Goal: Task Accomplishment & Management: Manage account settings

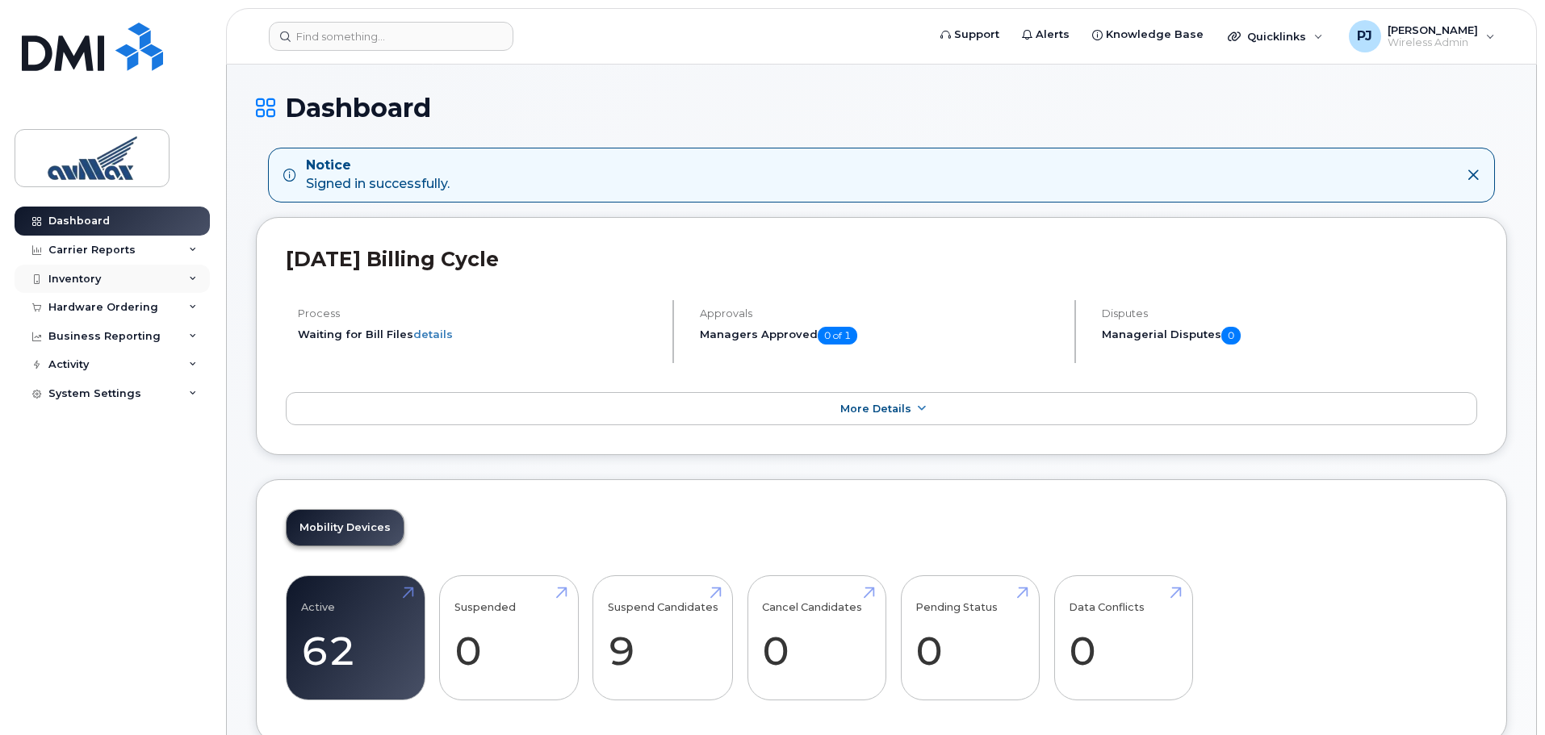
click at [87, 278] on div "Inventory" at bounding box center [74, 279] width 52 height 13
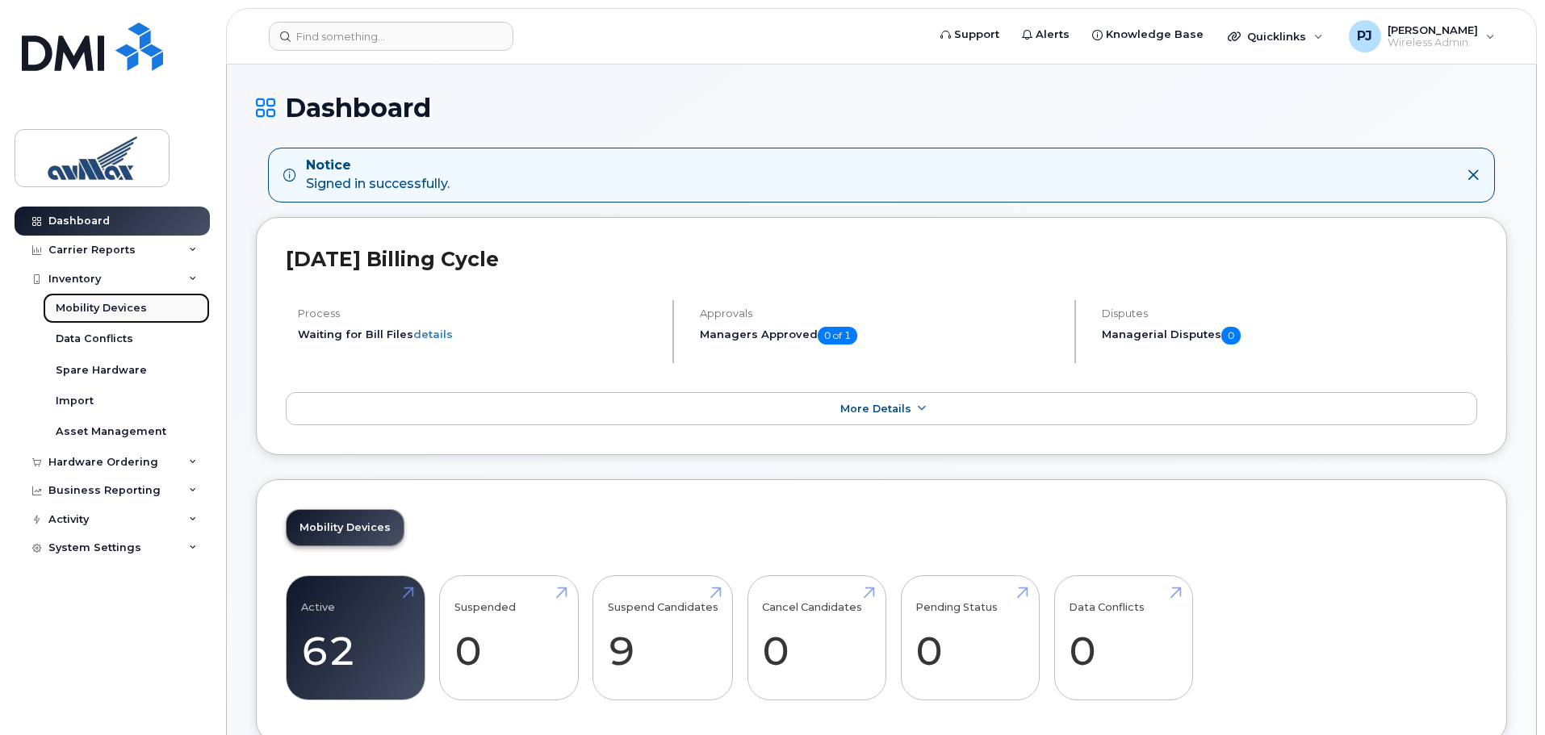
click at [113, 304] on div "Mobility Devices" at bounding box center [101, 308] width 91 height 15
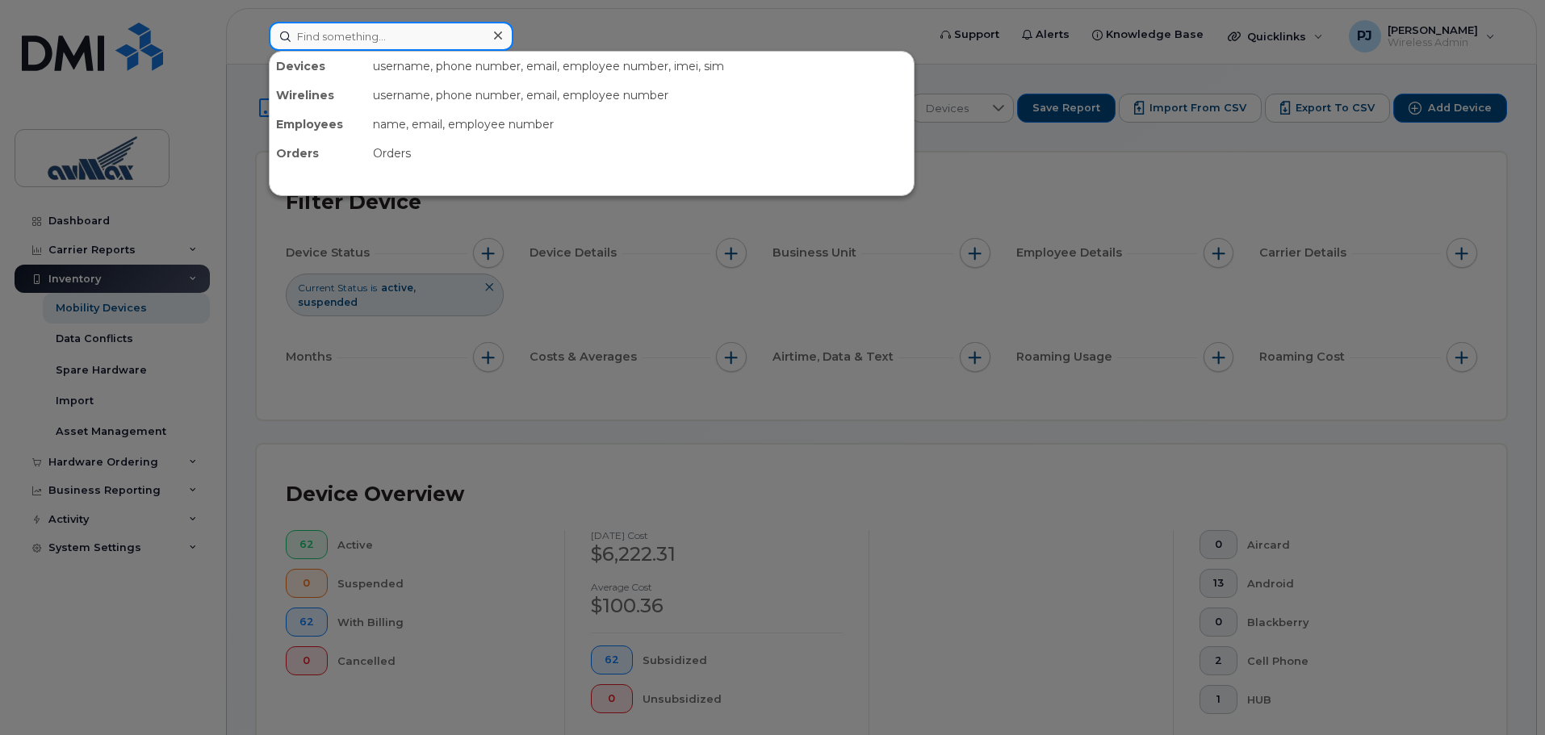
click at [425, 27] on input at bounding box center [391, 36] width 245 height 29
type input "john"
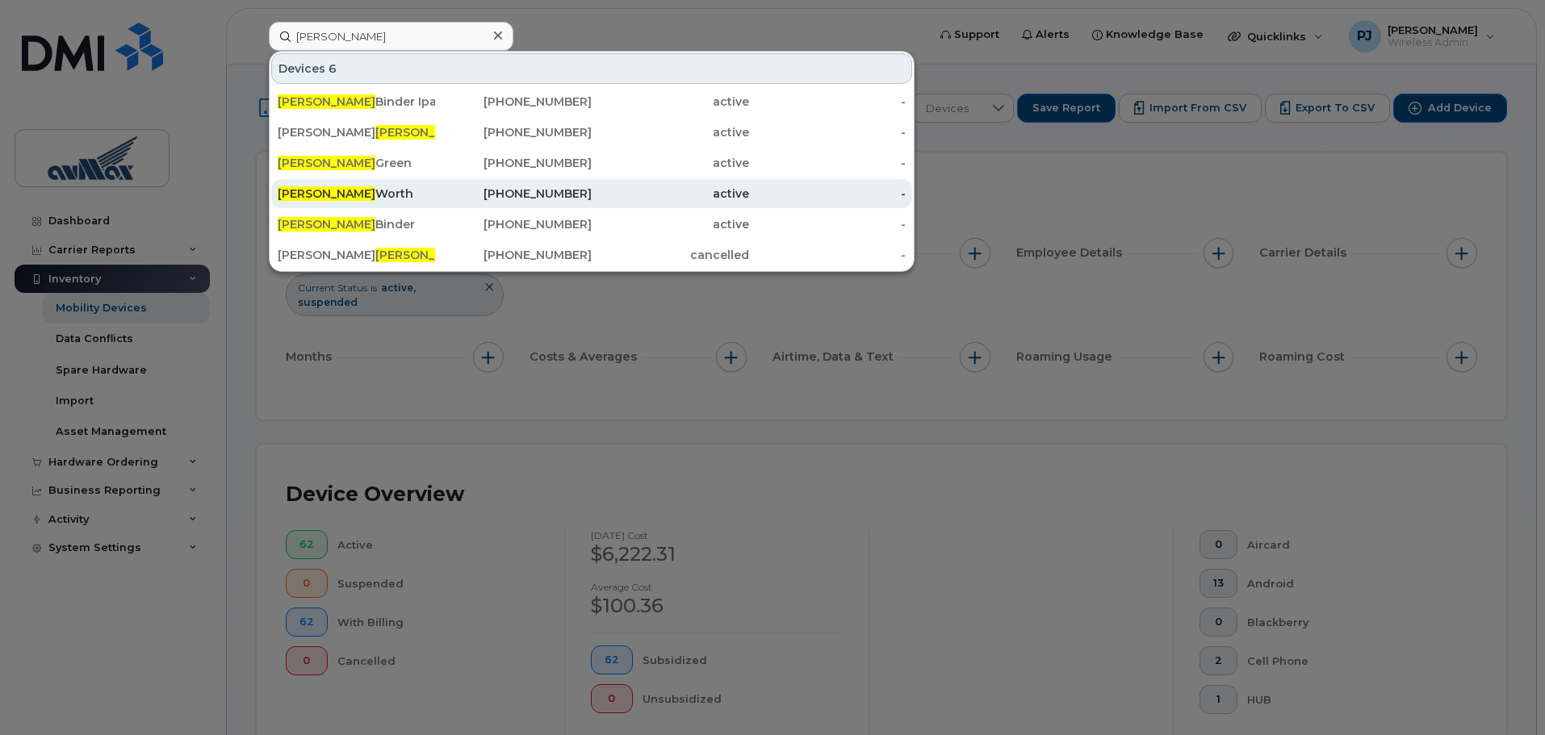
click at [367, 190] on div "John Worth" at bounding box center [356, 194] width 157 height 16
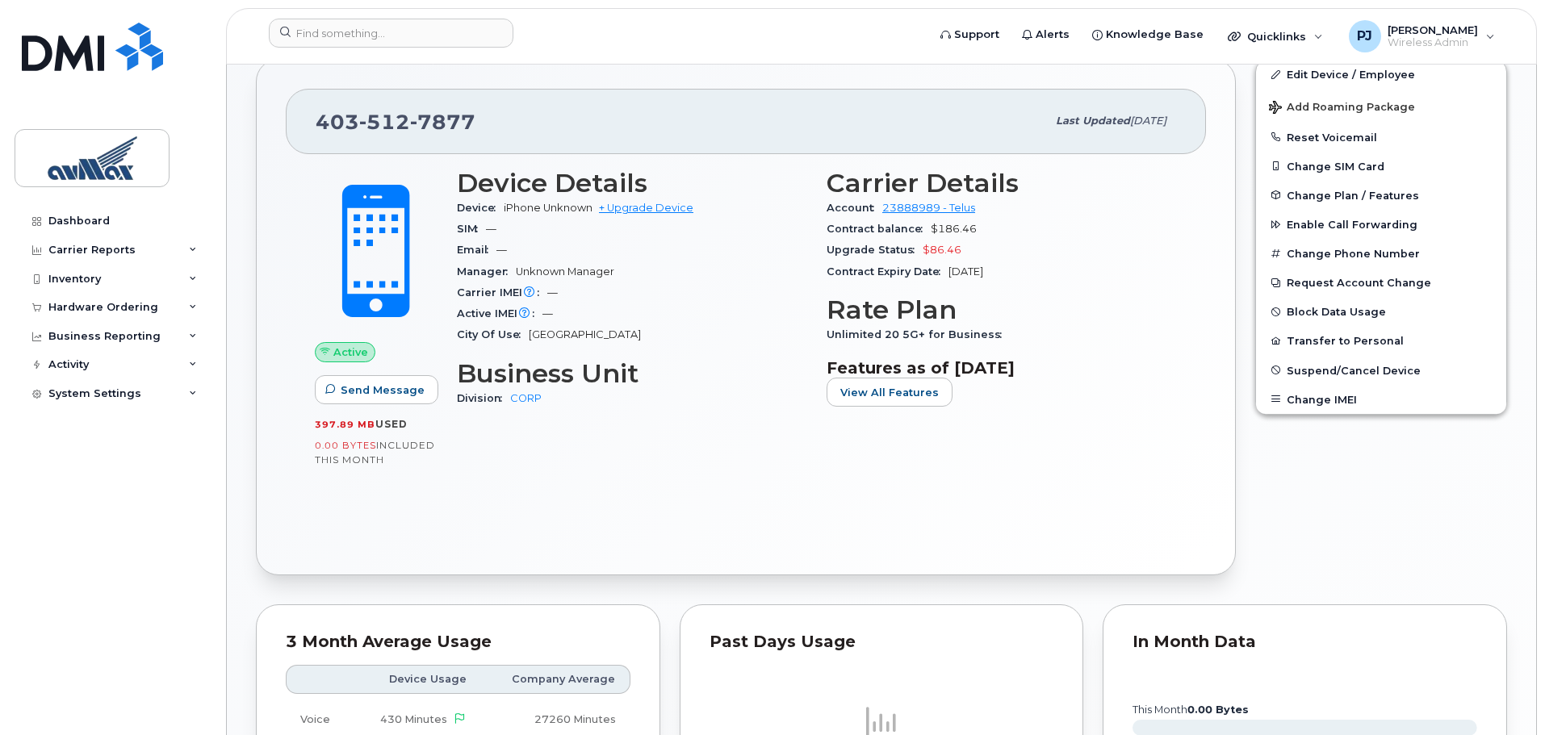
scroll to position [321, 0]
click at [1315, 69] on link "Edit Device / Employee" at bounding box center [1381, 72] width 250 height 29
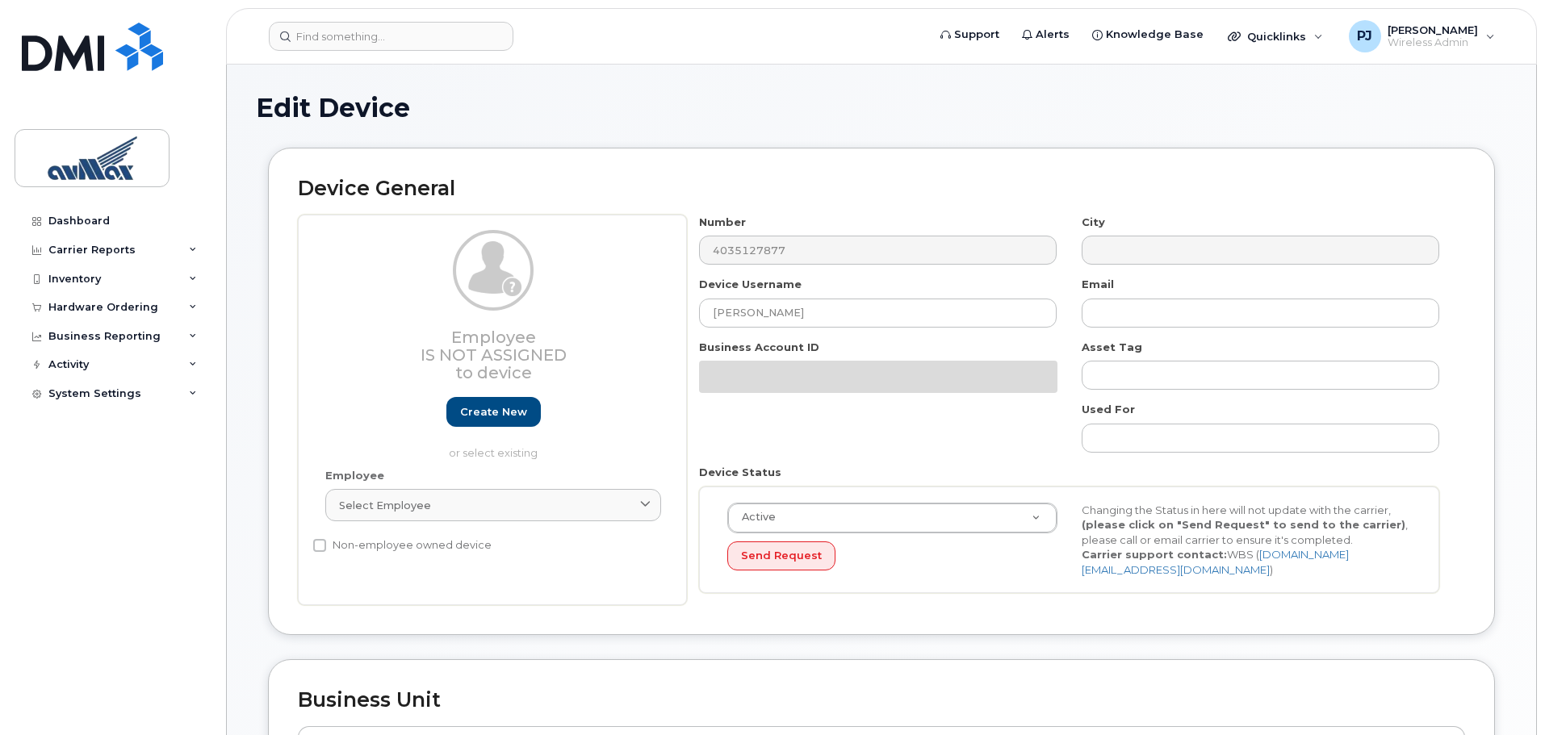
select select "15699"
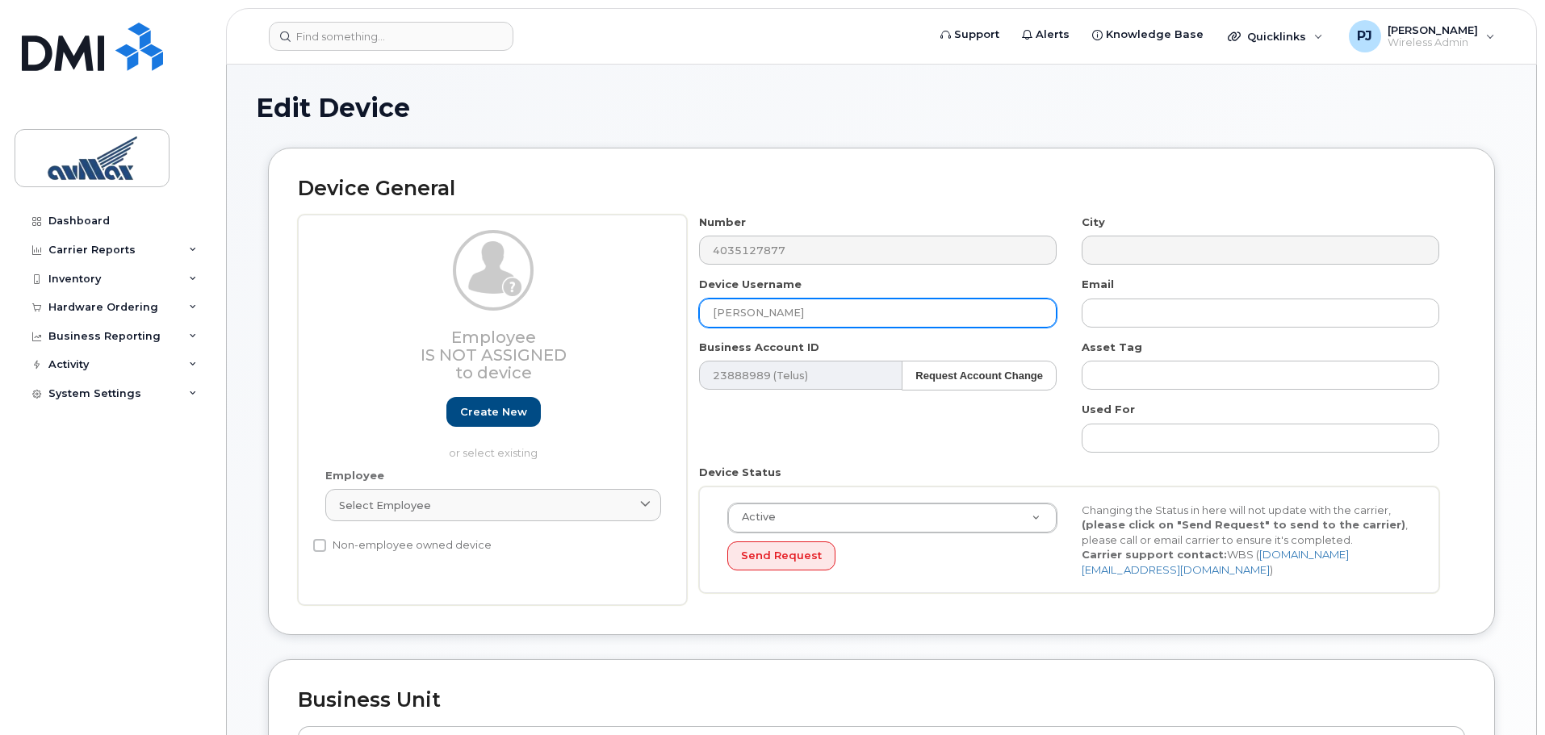
drag, startPoint x: 816, startPoint y: 314, endPoint x: 589, endPoint y: 304, distance: 227.9
click at [589, 304] on div "Employee Is not assigned to device Create new or select existing Employee Selec…" at bounding box center [881, 411] width 1167 height 392
click at [798, 321] on input "[PERSON_NAME]" at bounding box center [878, 313] width 358 height 29
type input "[PERSON_NAME]"
drag, startPoint x: 1130, startPoint y: 320, endPoint x: 966, endPoint y: 327, distance: 164.1
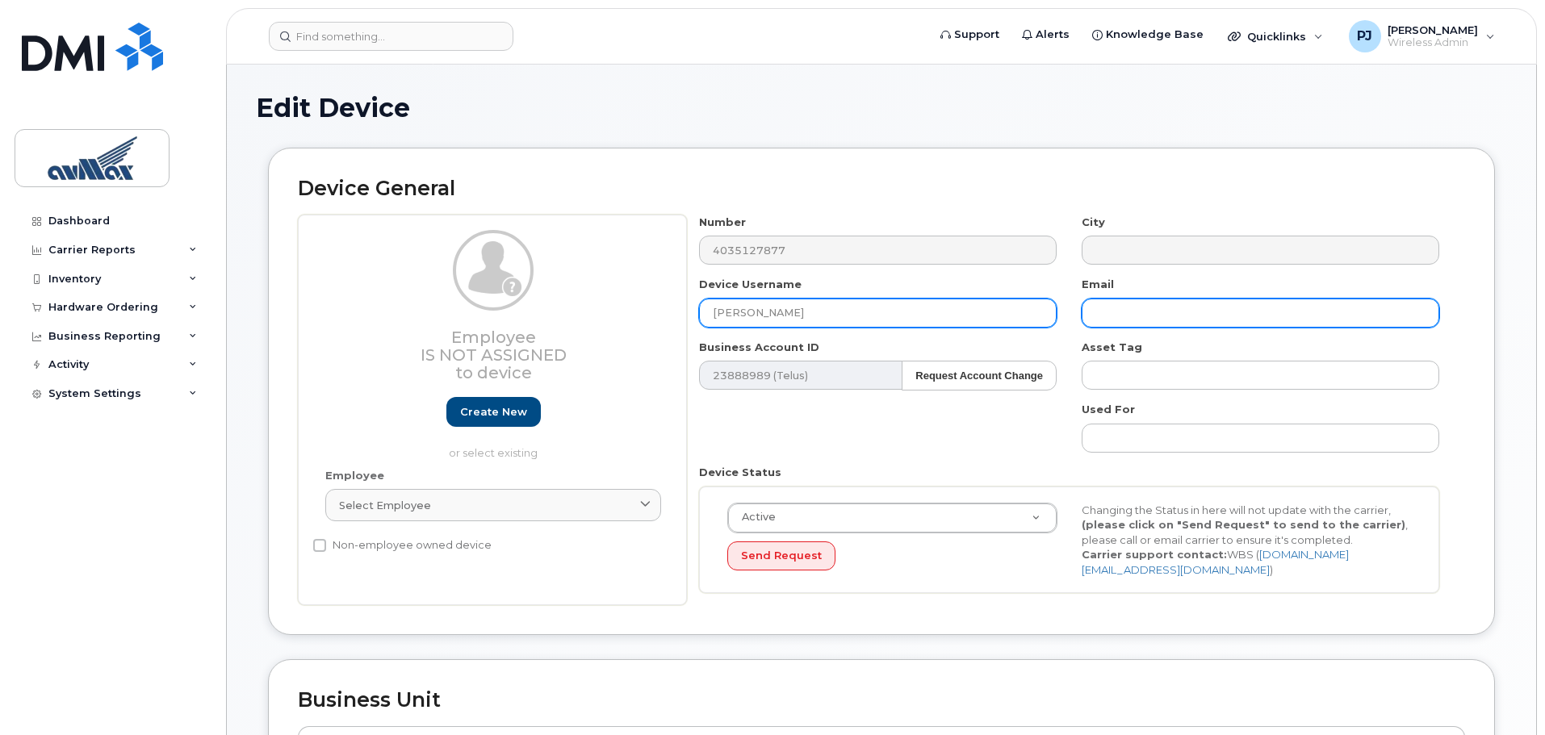
click at [1129, 318] on input "text" at bounding box center [1261, 313] width 358 height 29
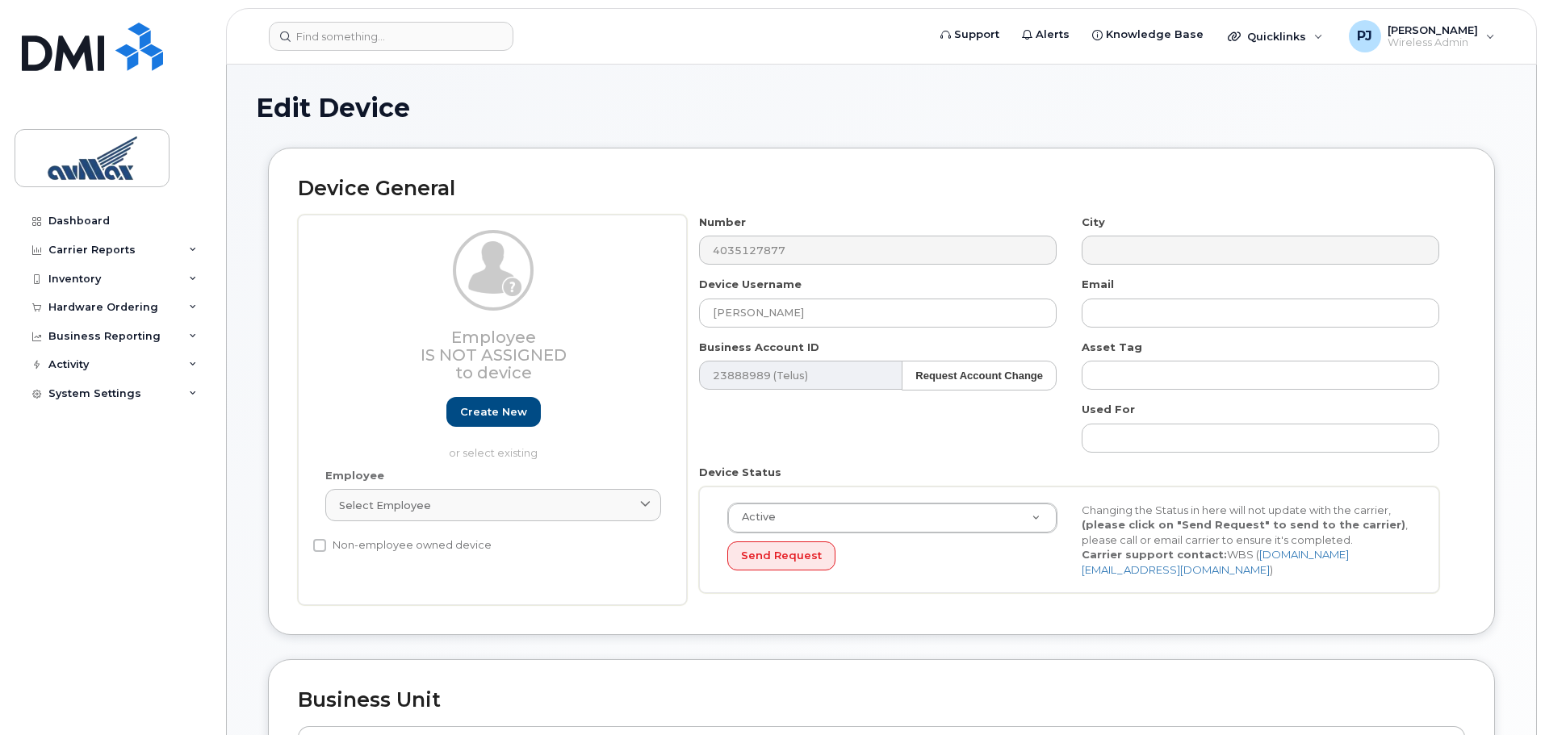
click at [861, 103] on h1 "Edit Device" at bounding box center [881, 108] width 1251 height 28
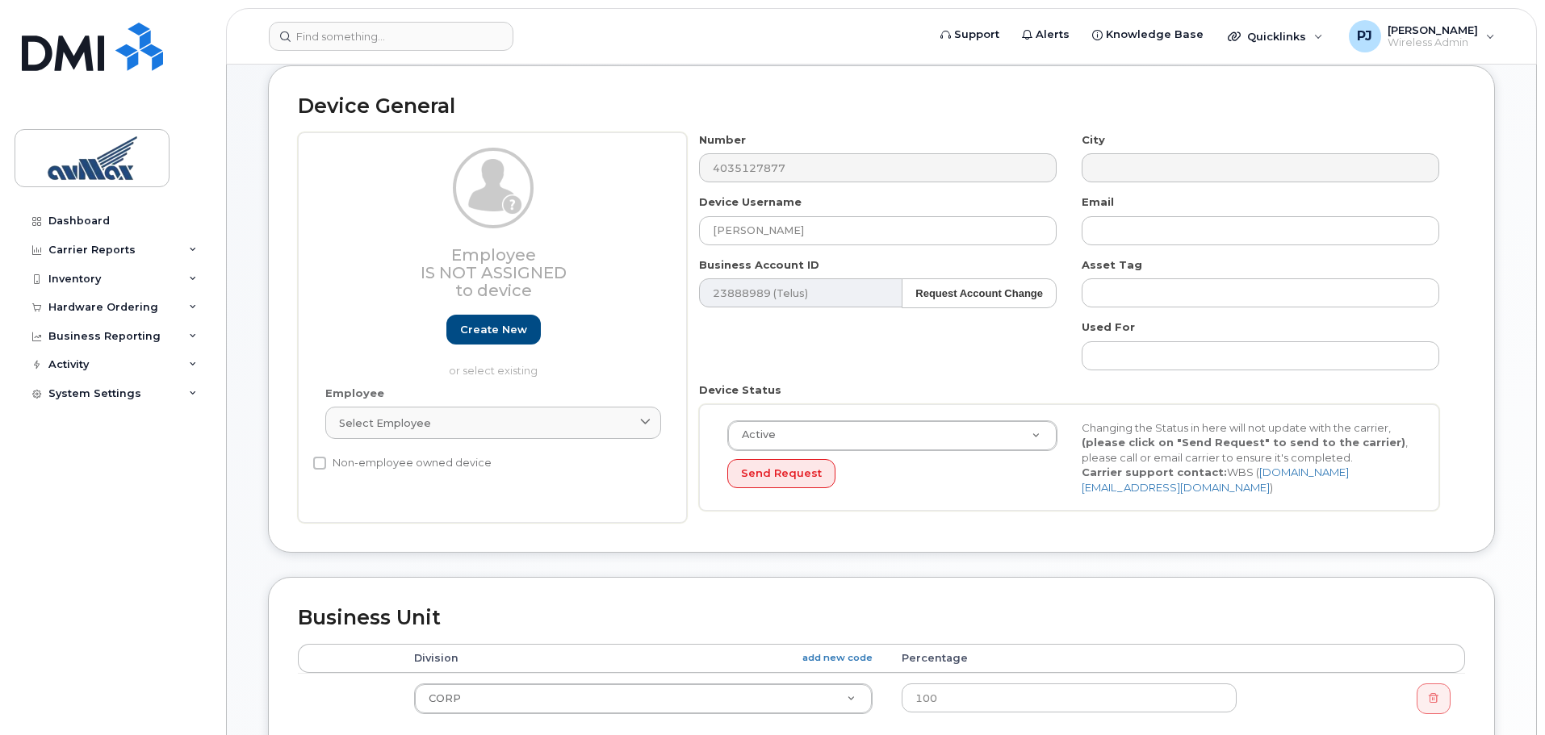
scroll to position [82, 0]
click at [793, 475] on button "Send Request" at bounding box center [781, 475] width 108 height 30
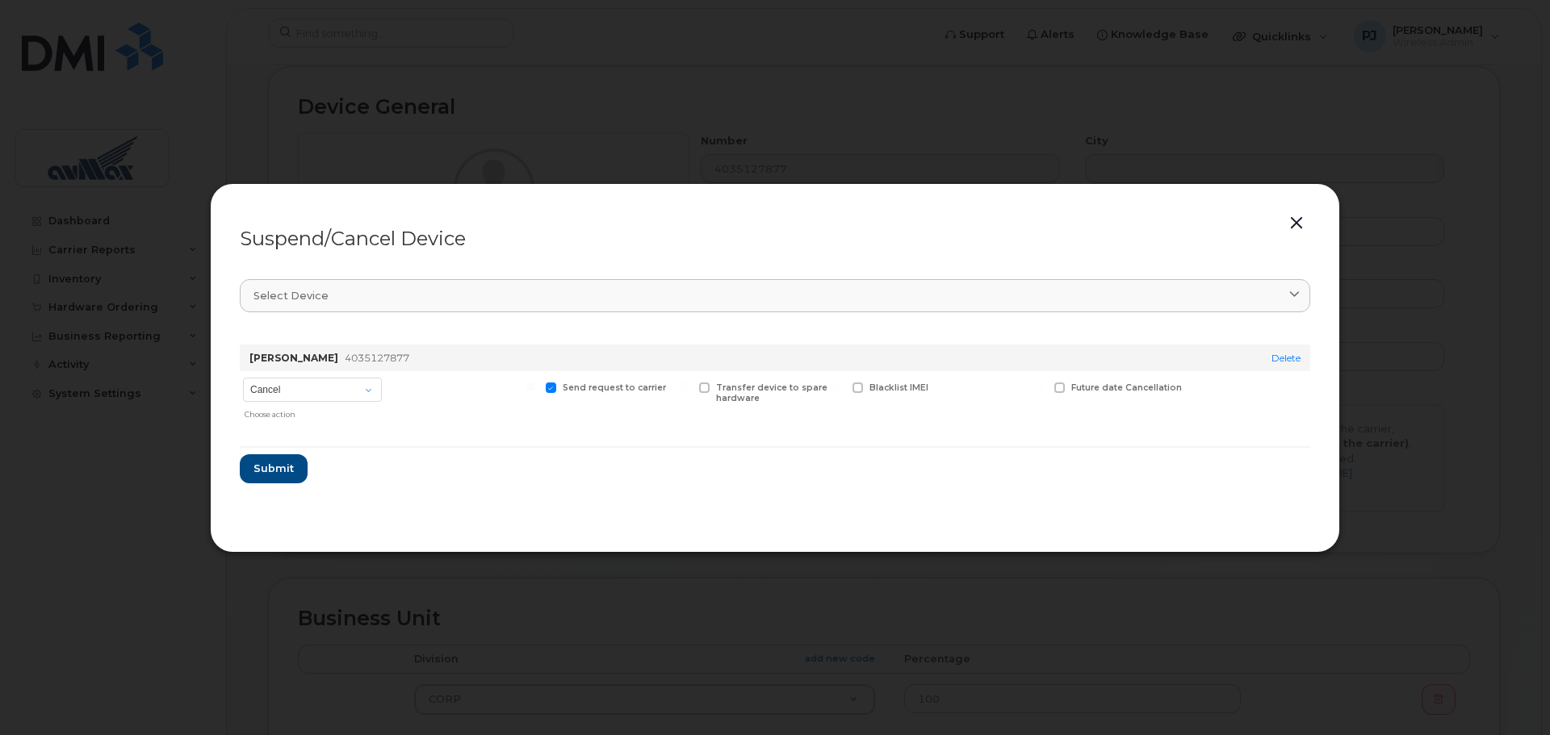
click at [1294, 225] on button "button" at bounding box center [1296, 223] width 24 height 23
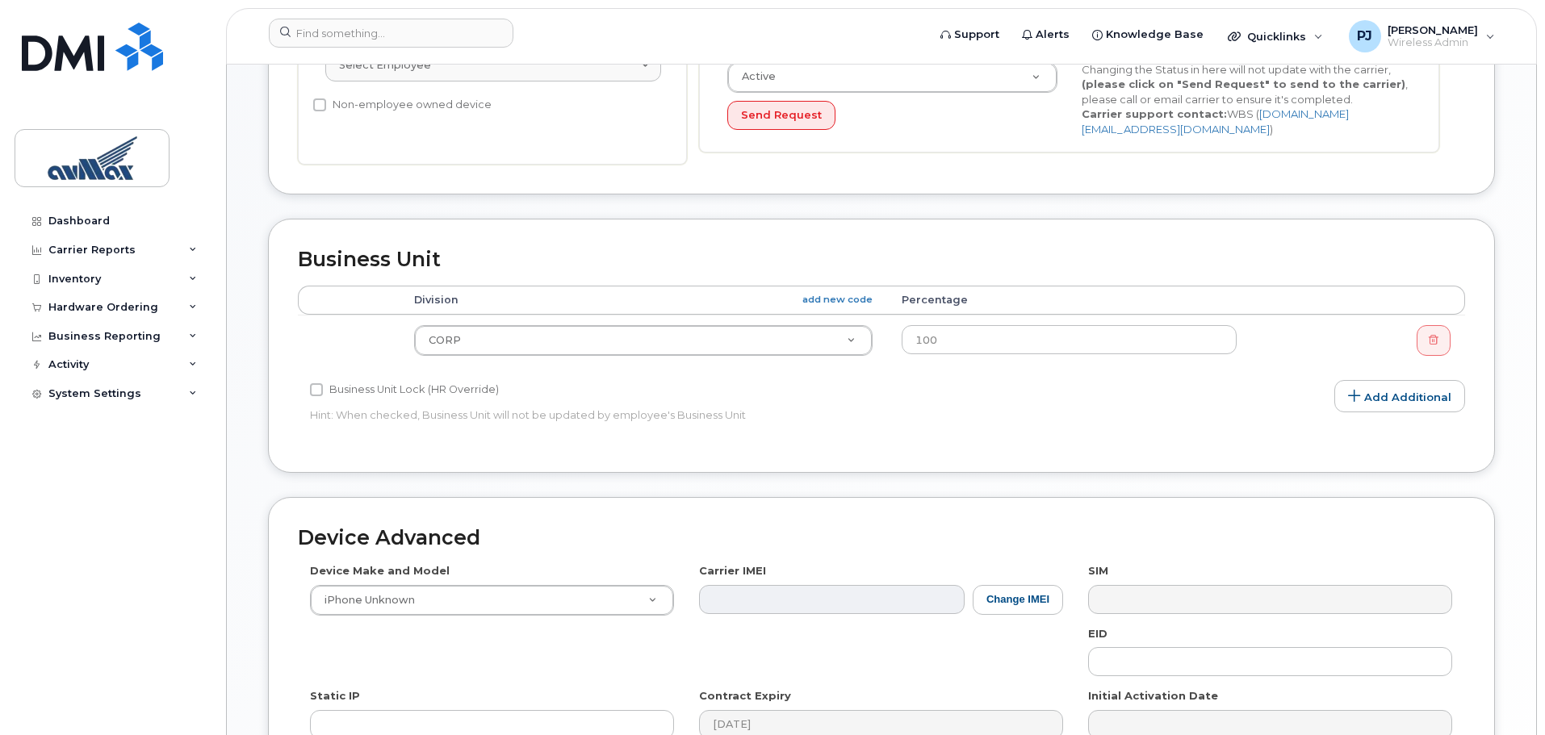
scroll to position [677, 0]
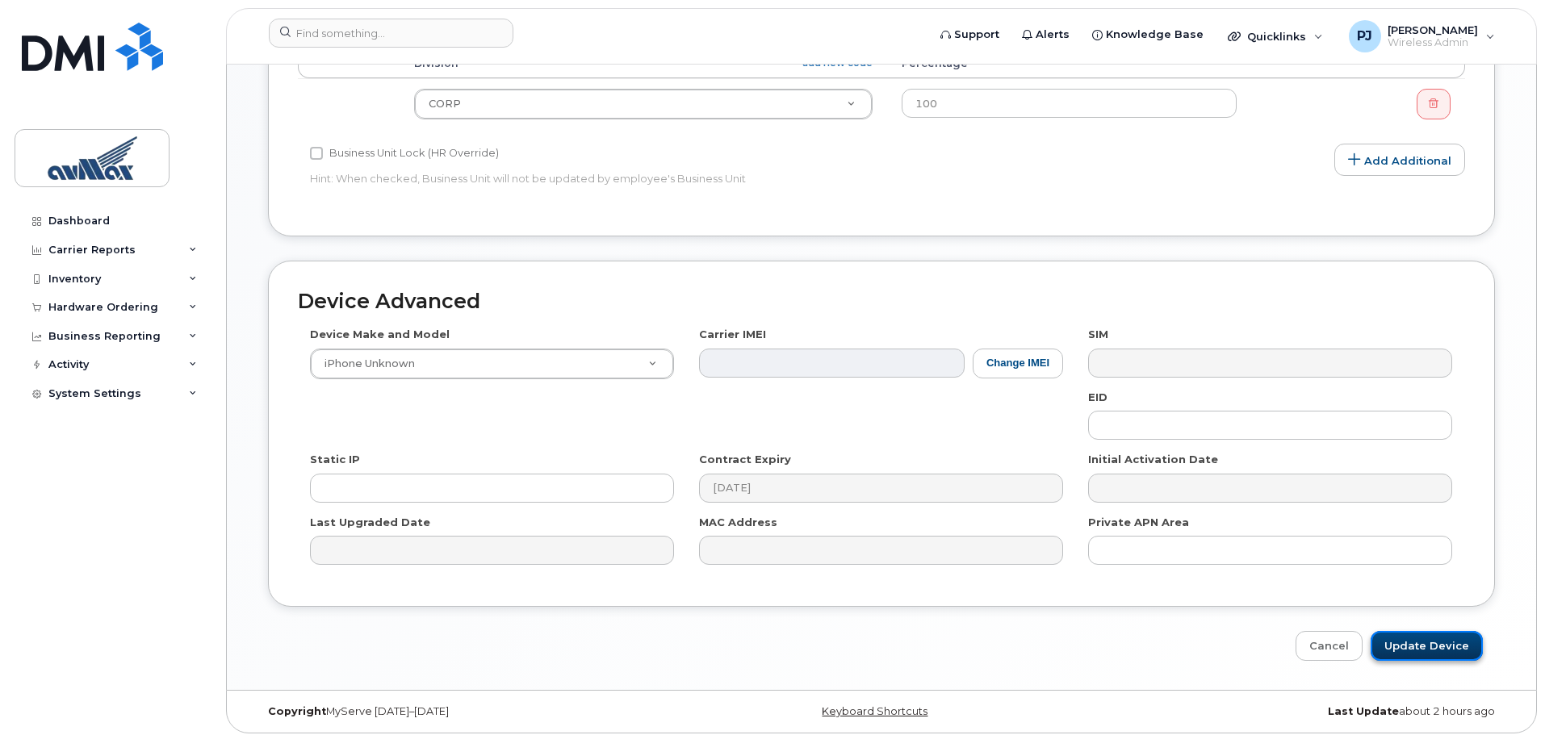
click at [1427, 647] on input "Update Device" at bounding box center [1427, 646] width 112 height 30
type input "Saving..."
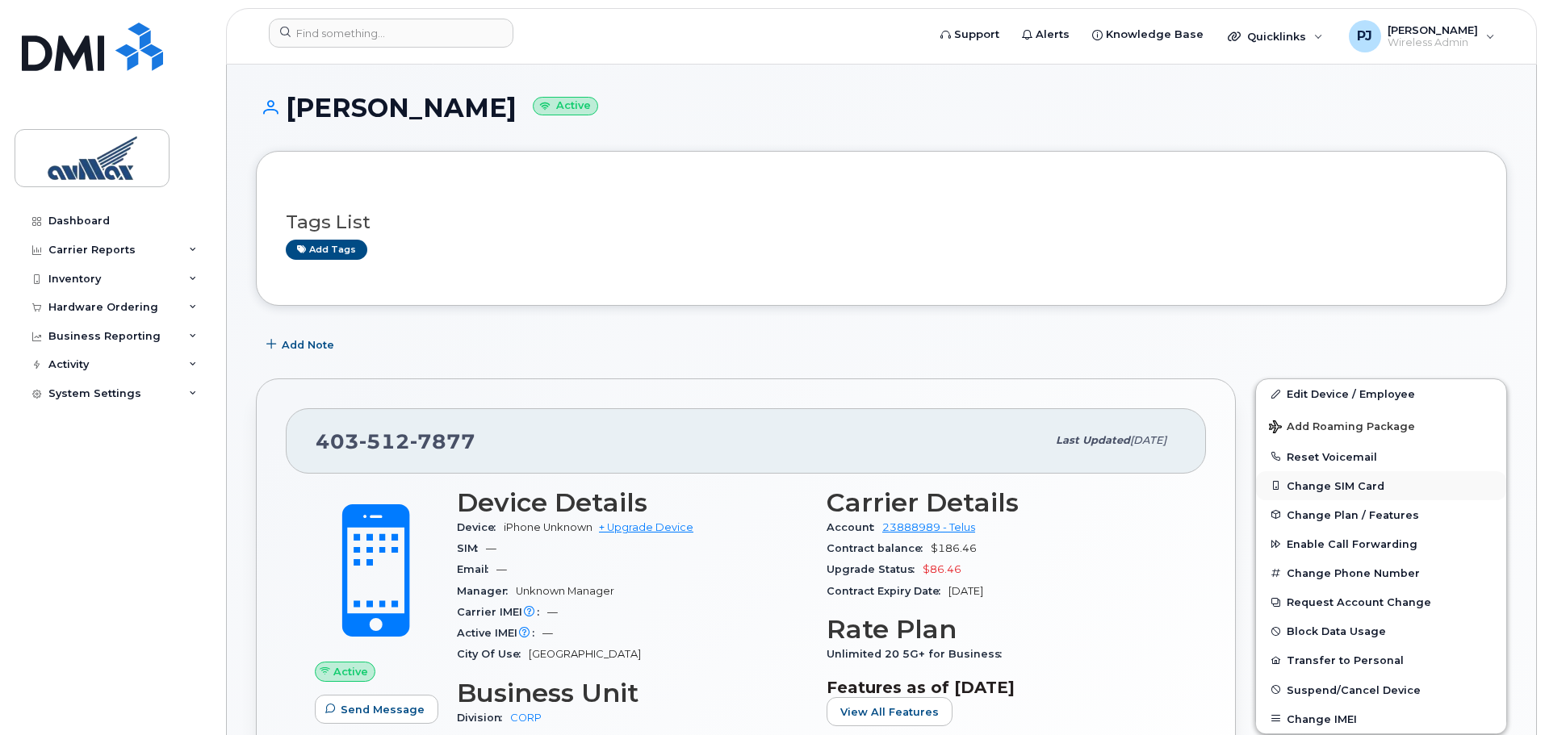
click at [1353, 485] on button "Change SIM Card" at bounding box center [1381, 485] width 250 height 29
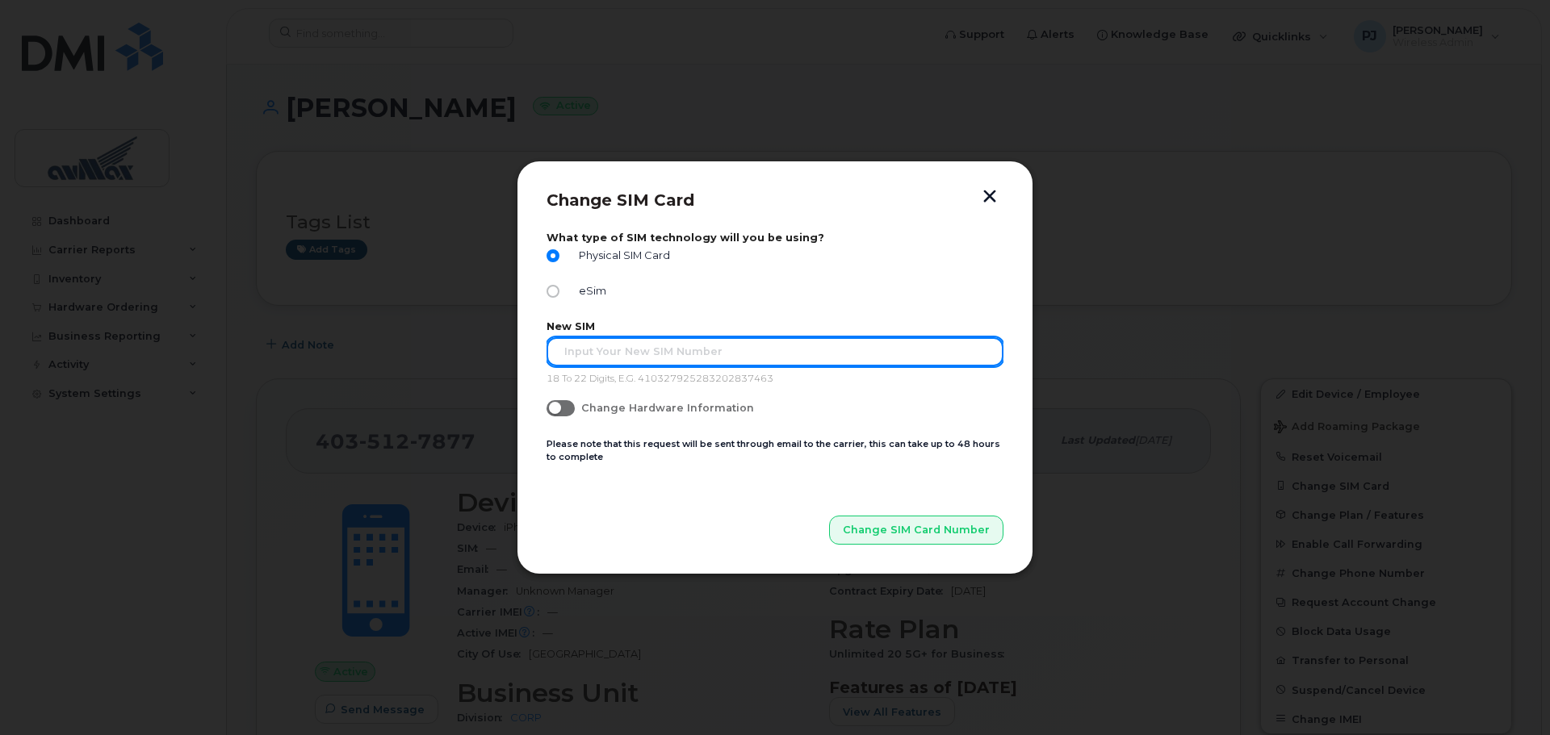
click at [610, 355] on input "text" at bounding box center [775, 351] width 457 height 29
type input "8912230200184965602"
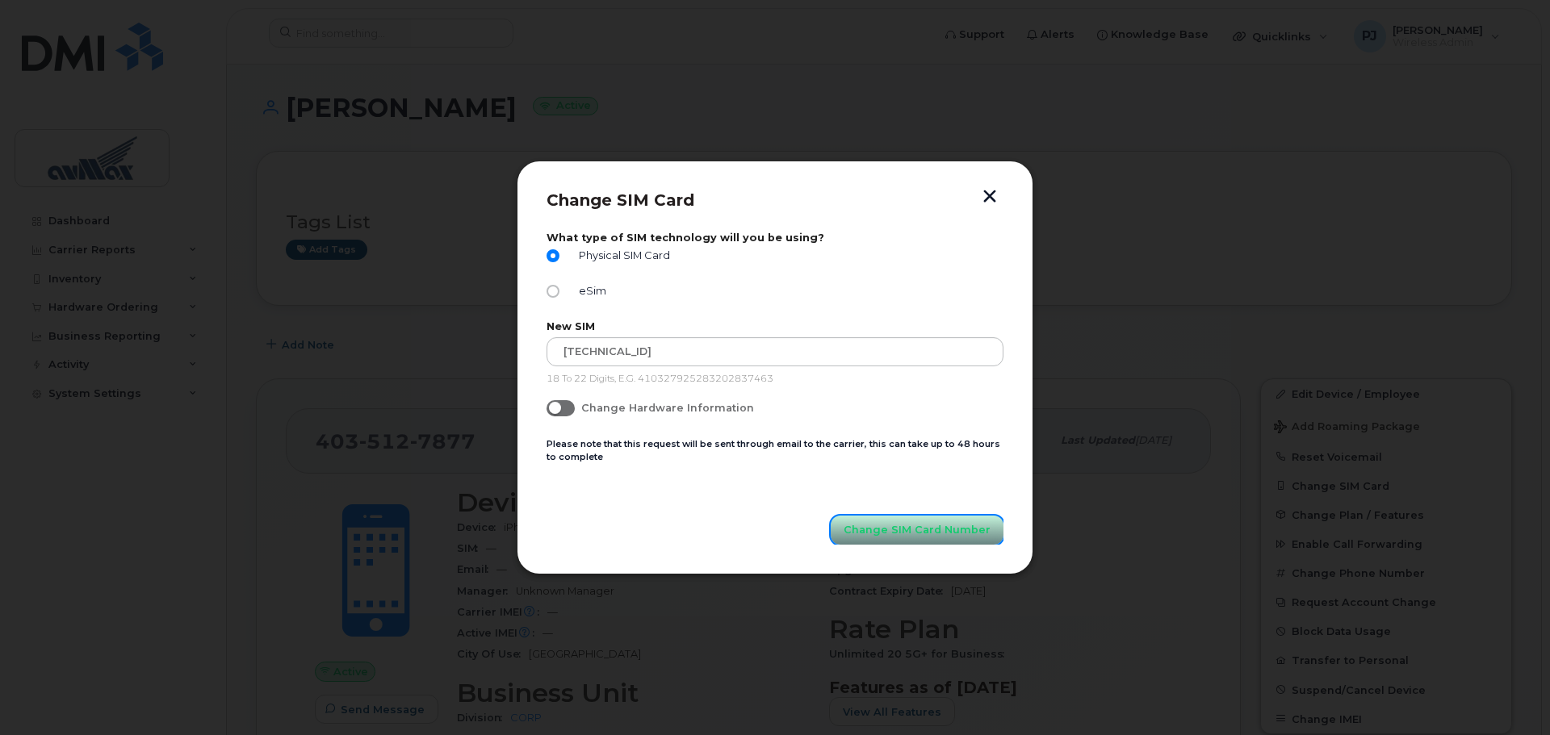
click at [918, 534] on span "Change SIM Card Number" at bounding box center [917, 529] width 147 height 15
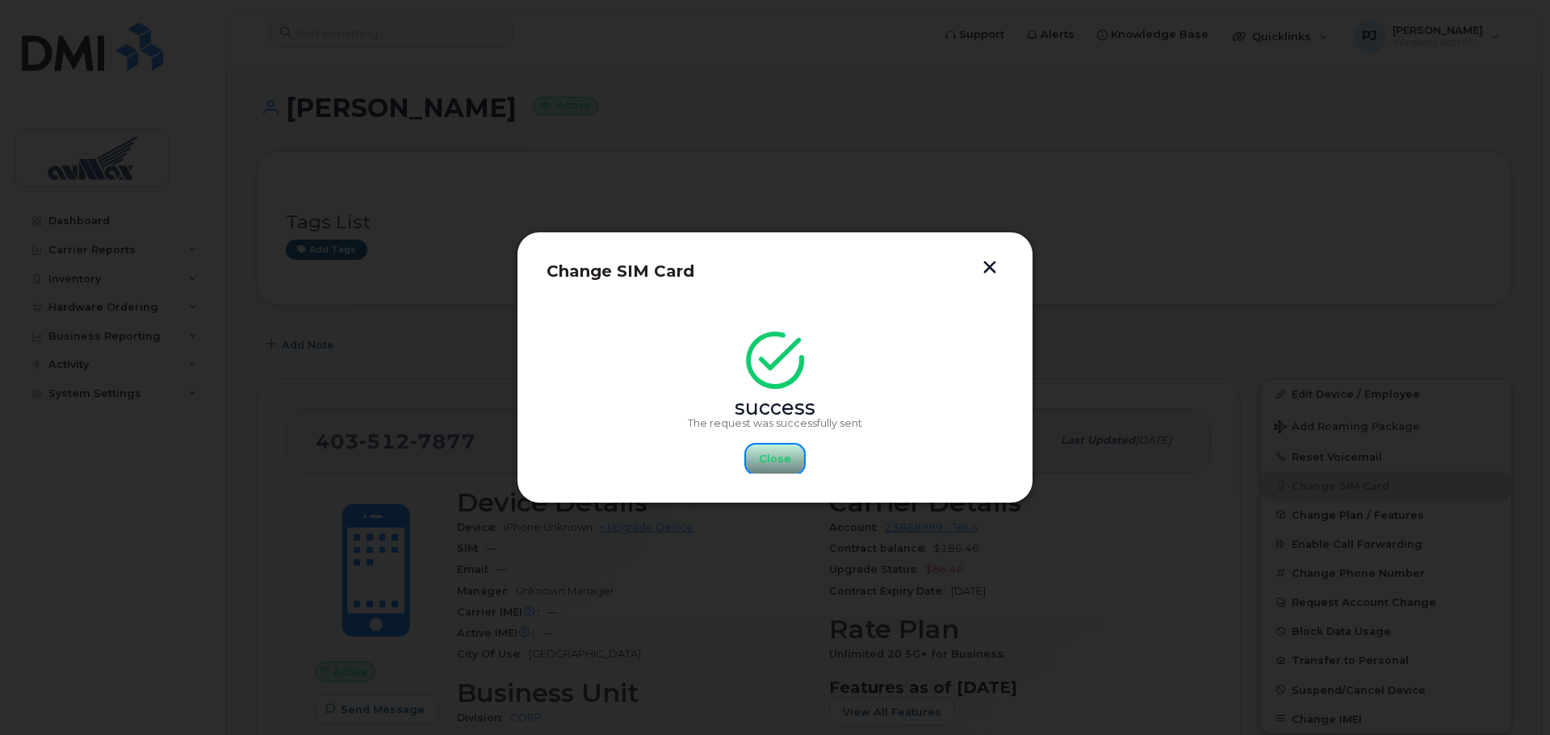
click at [773, 467] on span "Close" at bounding box center [775, 458] width 32 height 15
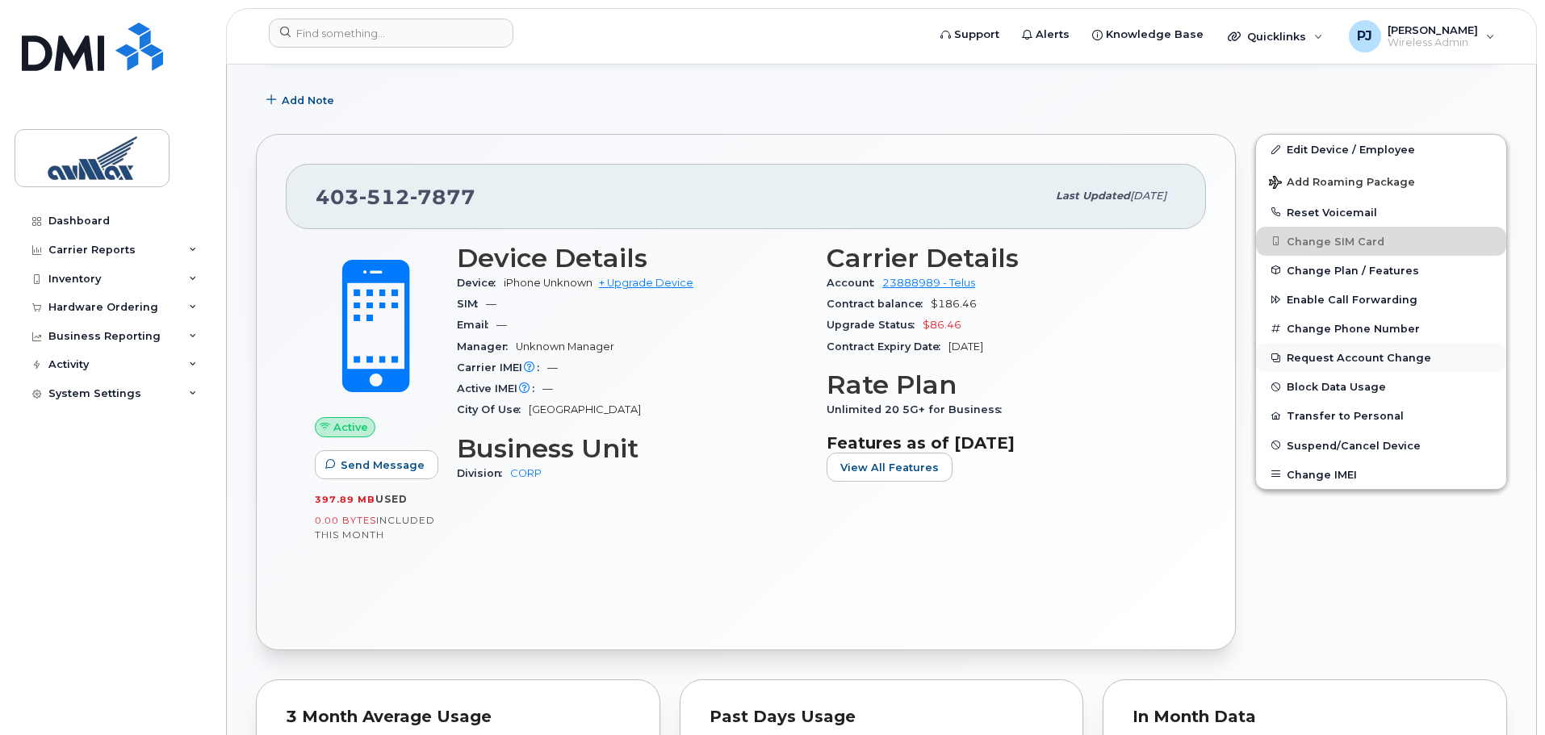
scroll to position [243, 0]
click at [1343, 355] on button "Request Account Change" at bounding box center [1381, 359] width 250 height 29
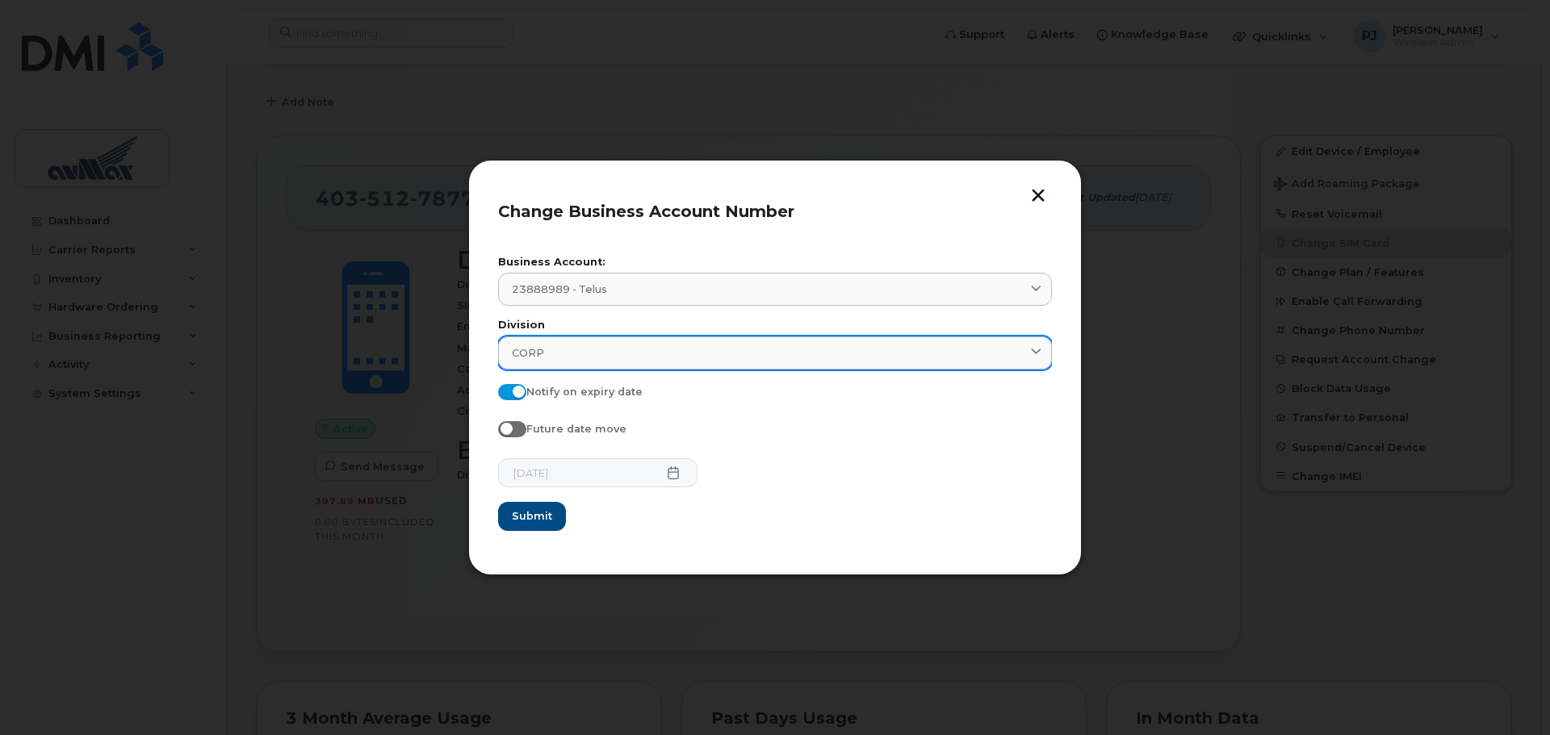
click at [1036, 352] on icon at bounding box center [1036, 353] width 10 height 10
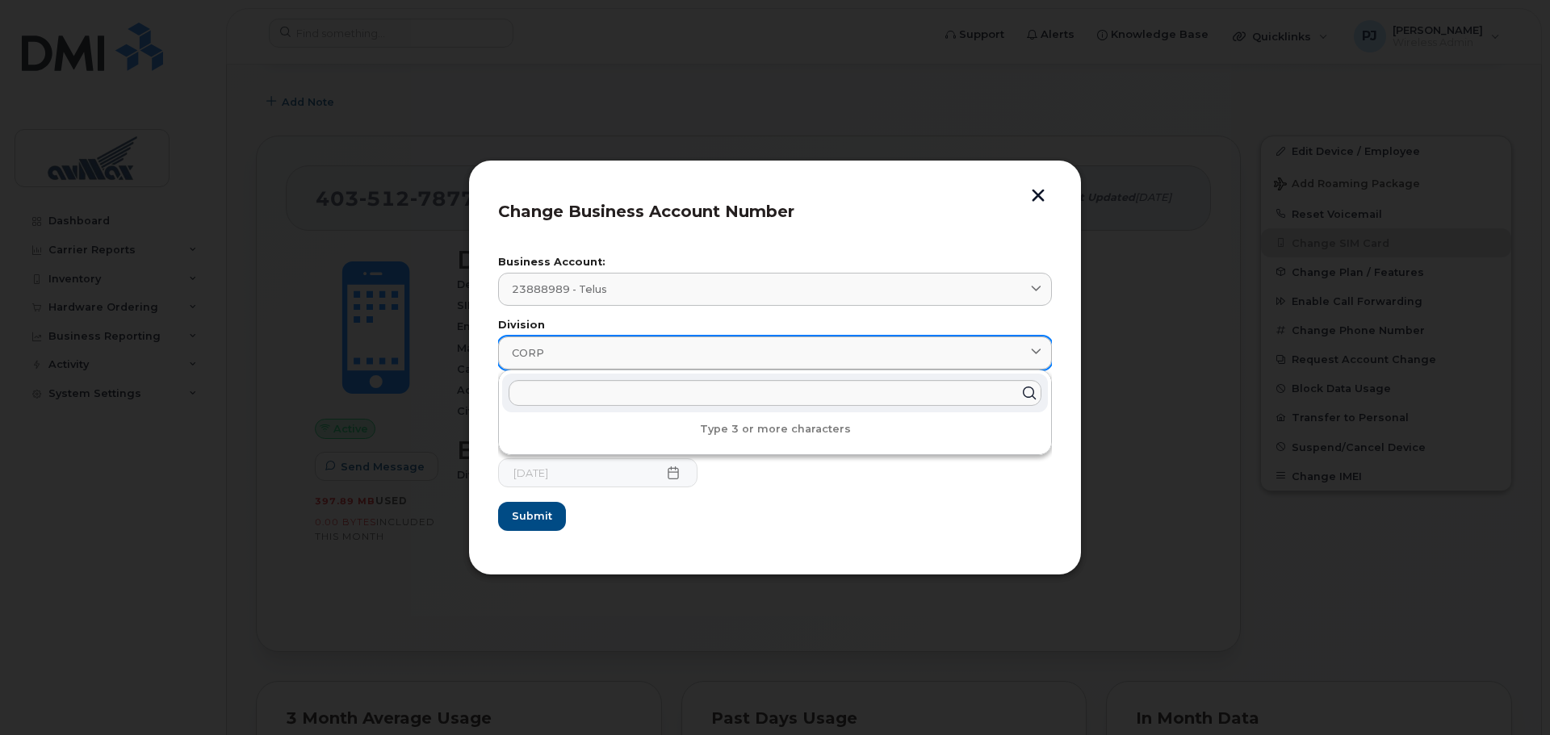
click at [1036, 352] on icon at bounding box center [1036, 353] width 10 height 10
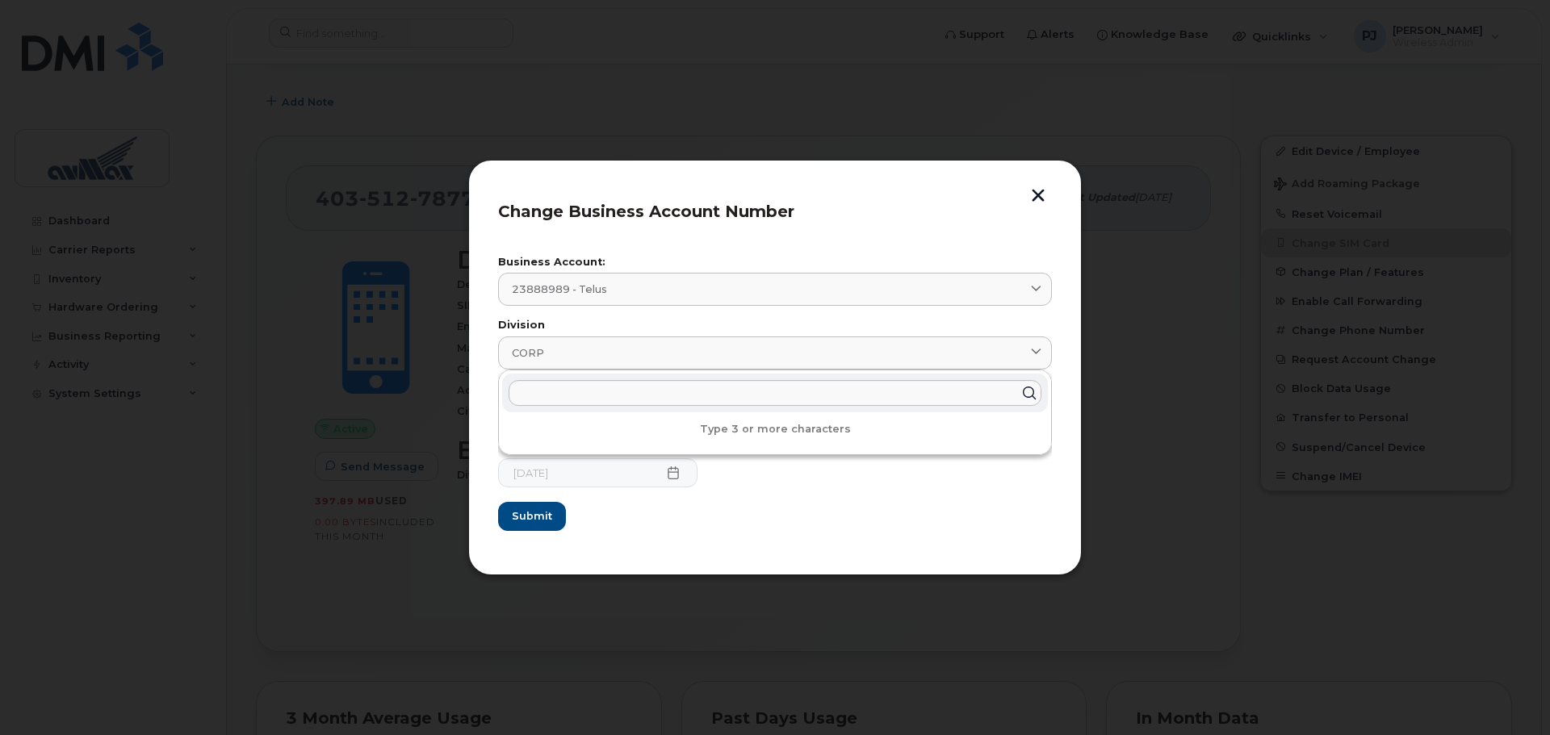
click at [937, 168] on div "Change Business Account Number Business Account: 23888989 - Telus 23888989 - Te…" at bounding box center [775, 368] width 614 height 416
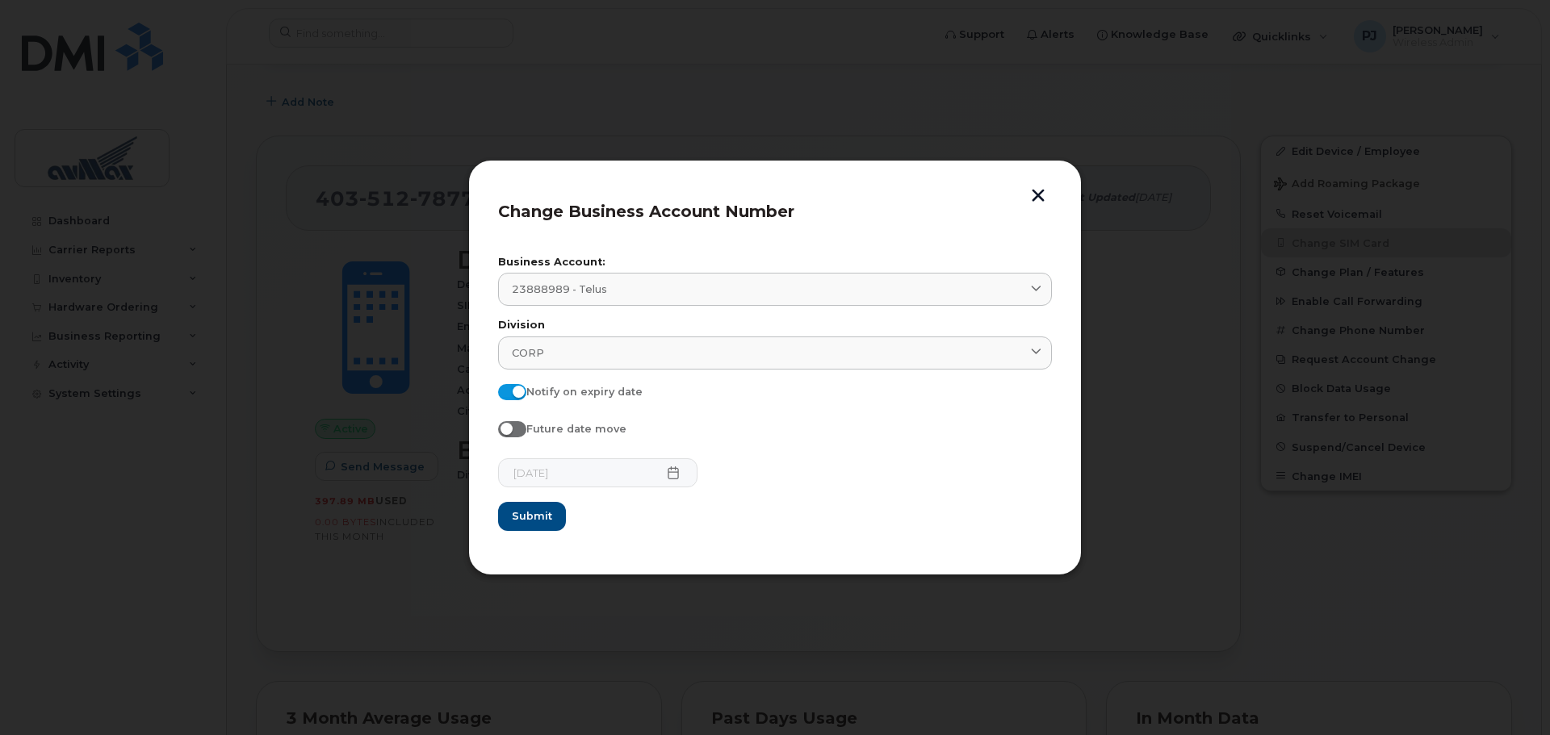
click at [1046, 195] on button "button" at bounding box center [1038, 197] width 24 height 17
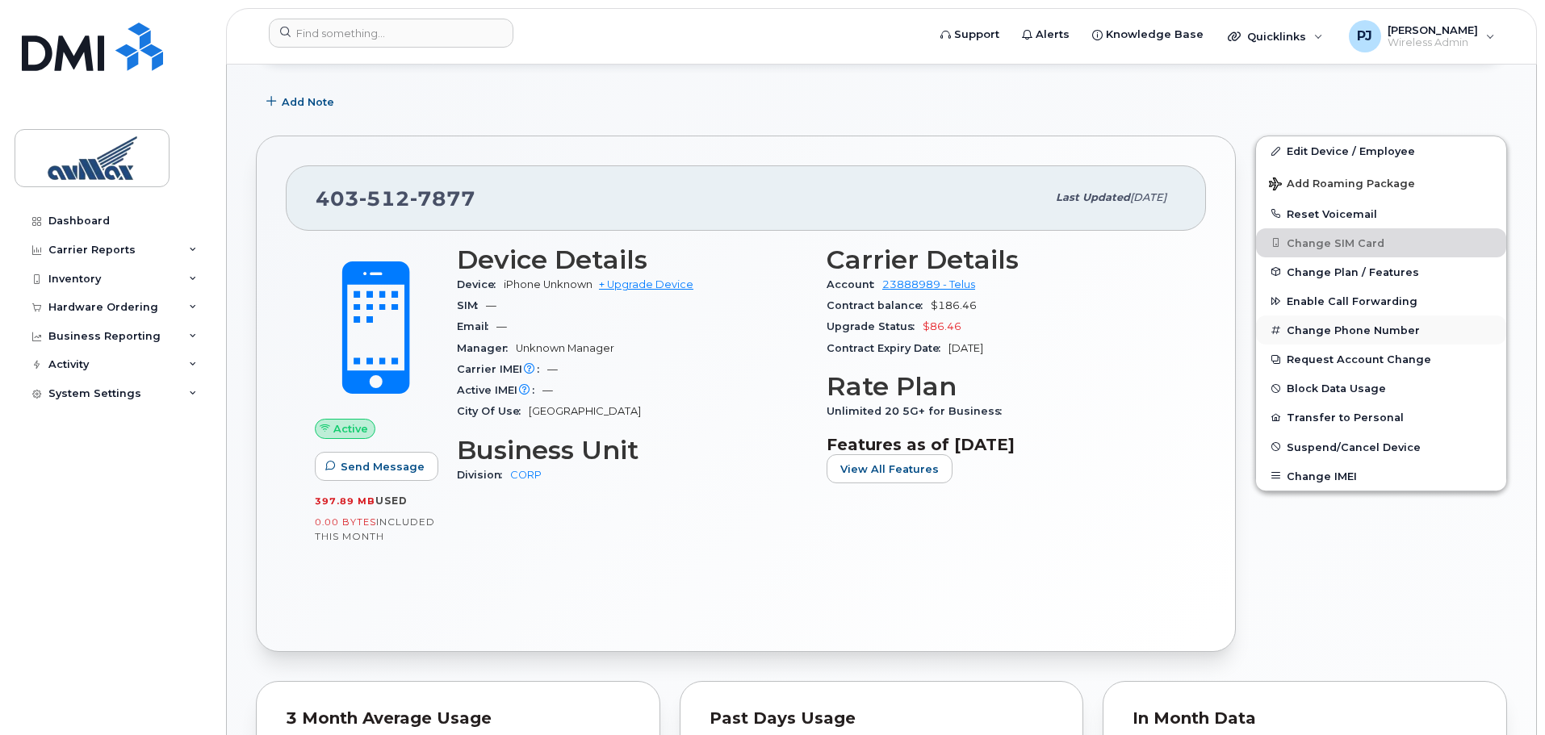
click at [1362, 329] on button "Change Phone Number" at bounding box center [1381, 330] width 250 height 29
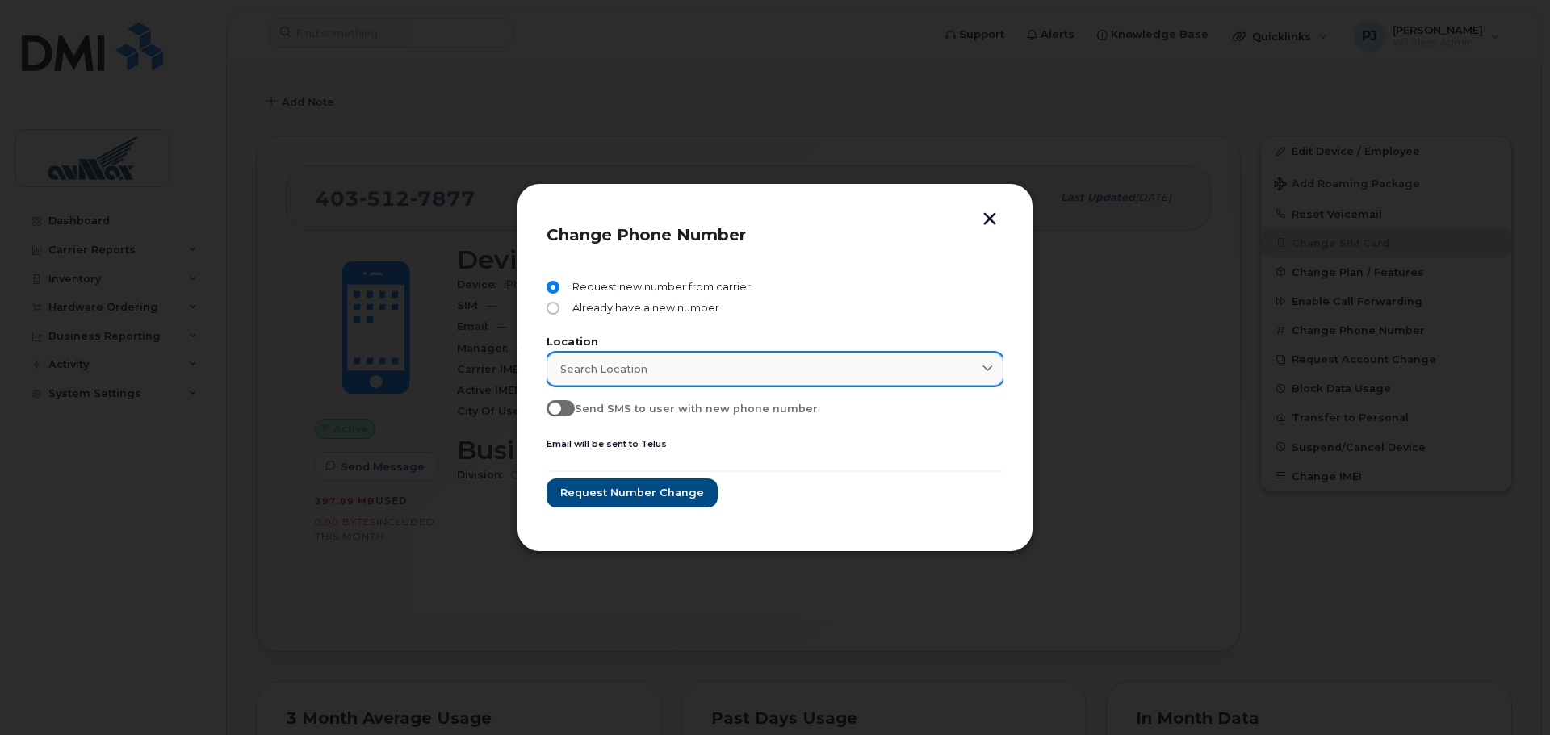
click at [631, 368] on span "Search location" at bounding box center [603, 369] width 87 height 15
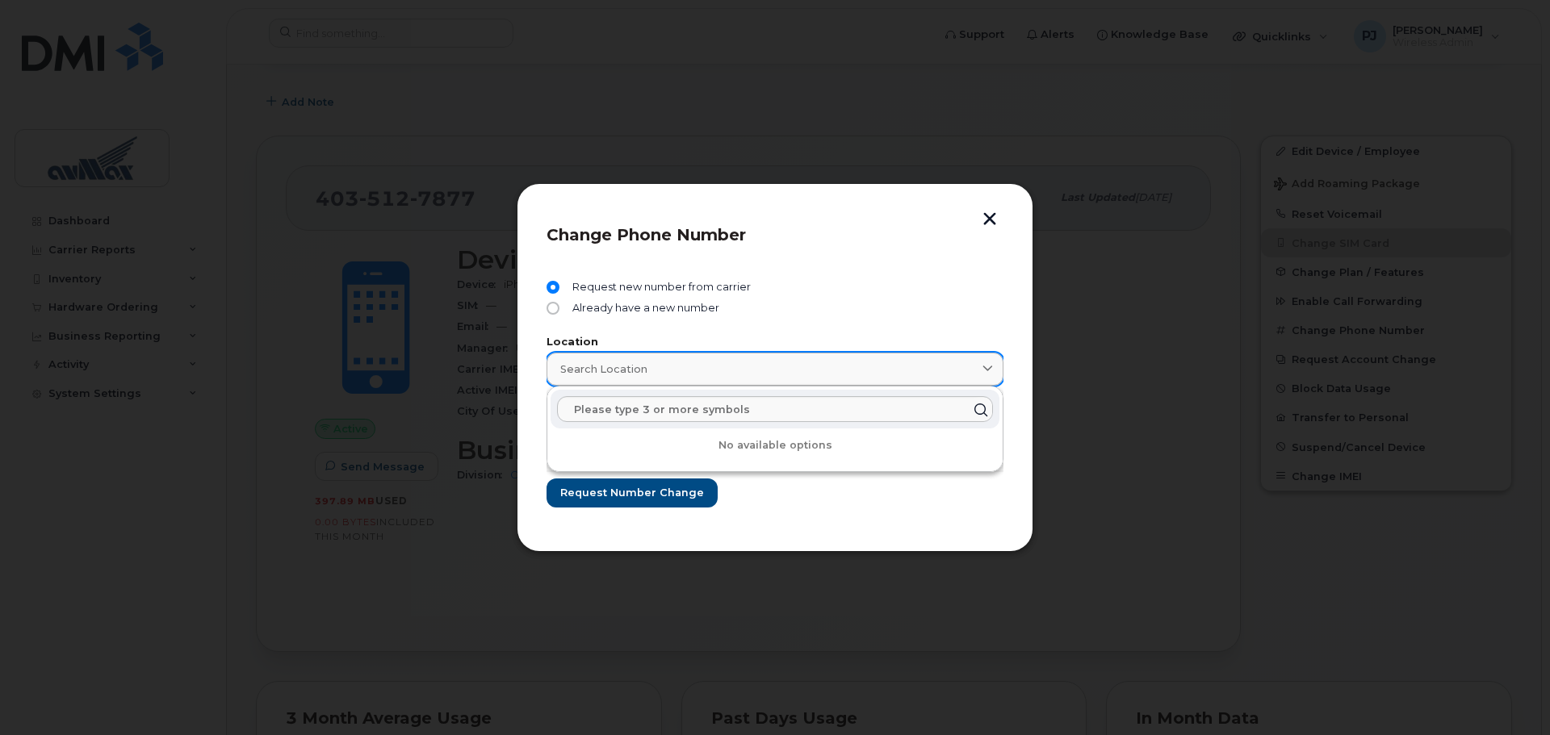
click at [634, 366] on span "Search location" at bounding box center [603, 369] width 87 height 15
drag, startPoint x: 833, startPoint y: 492, endPoint x: 793, endPoint y: 485, distance: 40.9
click at [832, 491] on form "Request new number from carrier Already have a new number Location Search locat…" at bounding box center [775, 394] width 457 height 227
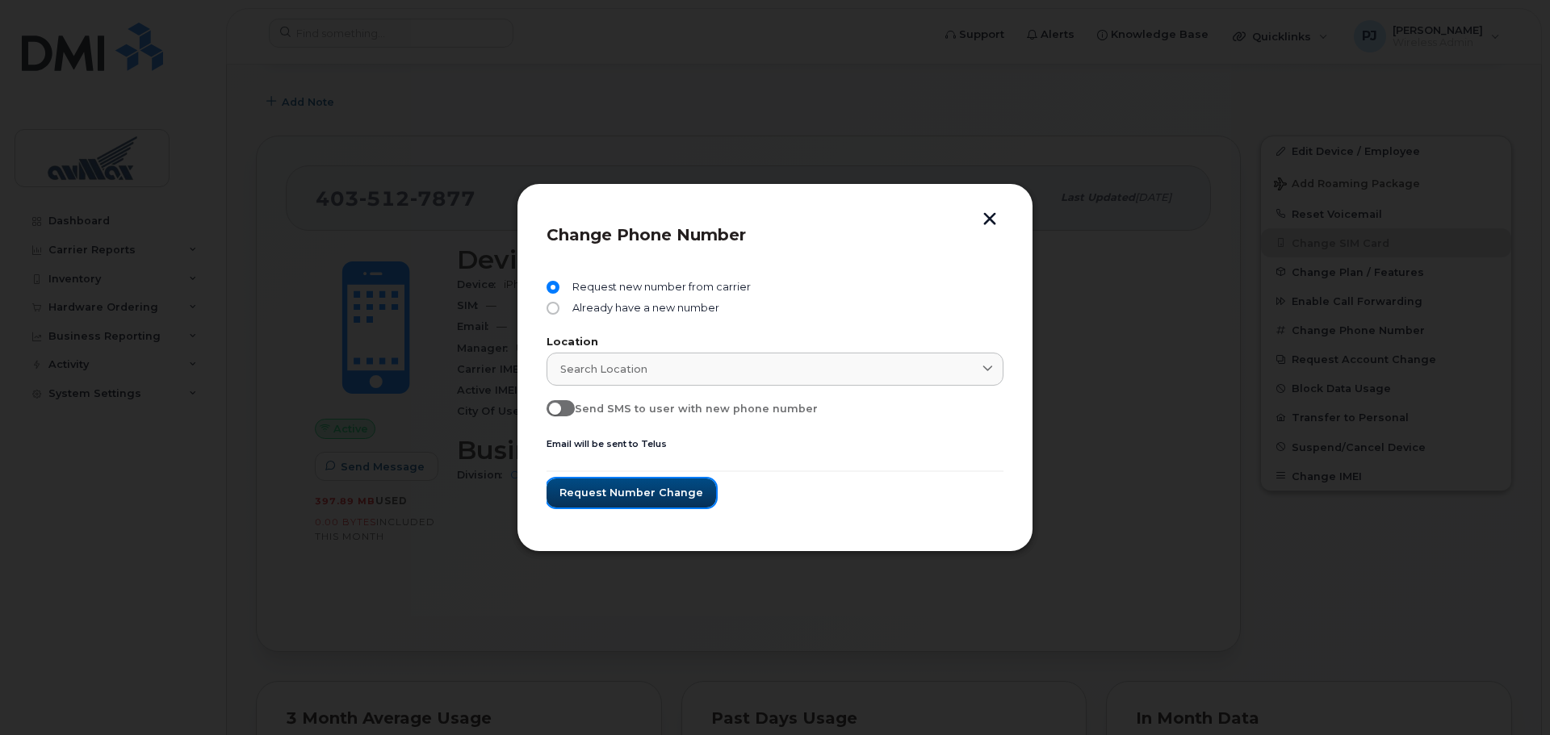
click at [665, 492] on span "Request number change" at bounding box center [631, 492] width 144 height 15
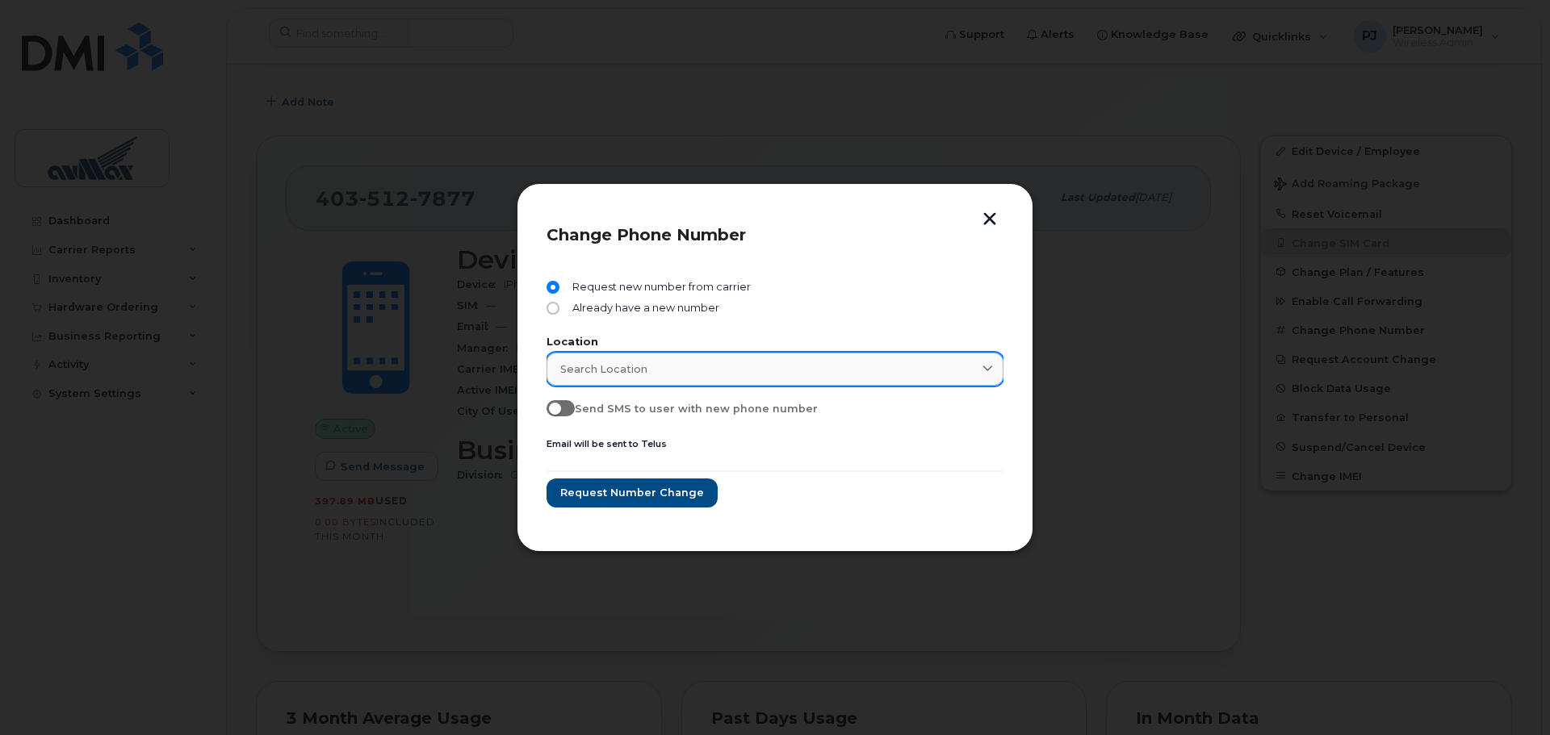
click at [646, 382] on link "Search location" at bounding box center [775, 369] width 457 height 33
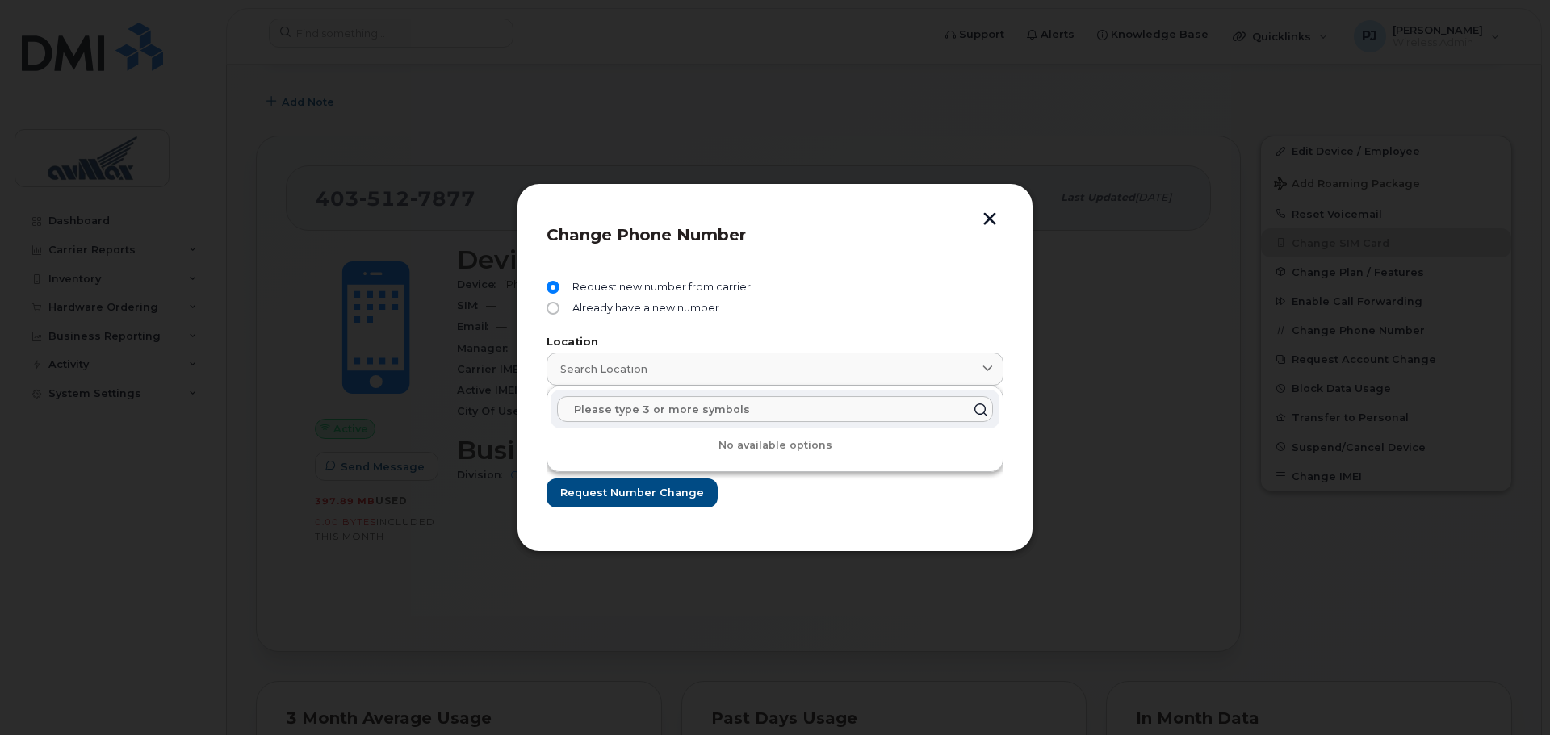
click at [660, 413] on input "text" at bounding box center [775, 409] width 436 height 26
click at [894, 404] on input "2055" at bounding box center [775, 409] width 436 height 26
type input "2055"
click at [844, 355] on link "Search location" at bounding box center [775, 369] width 457 height 33
click at [877, 299] on div "Request new number from carrier" at bounding box center [775, 291] width 457 height 21
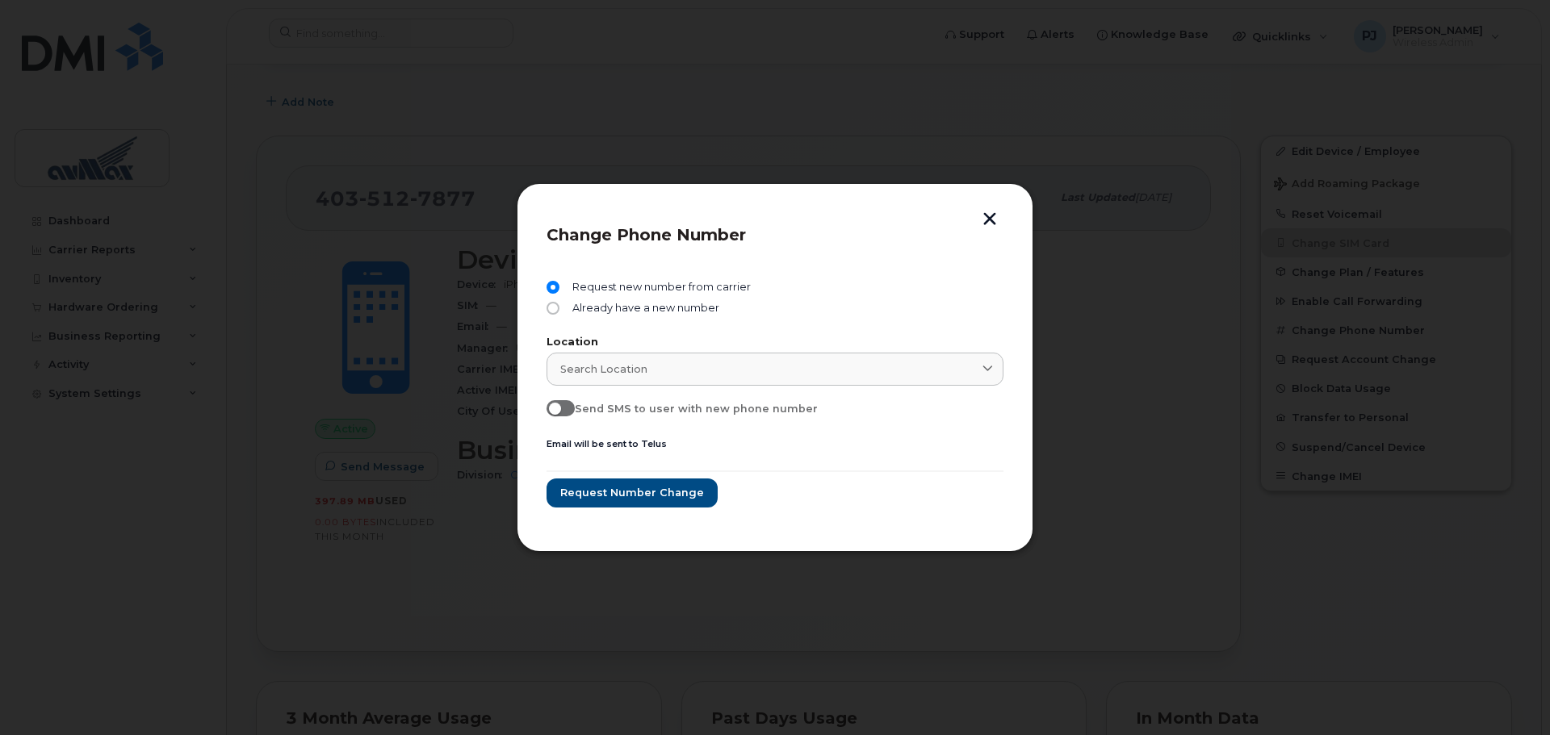
click at [987, 220] on button "button" at bounding box center [990, 220] width 24 height 17
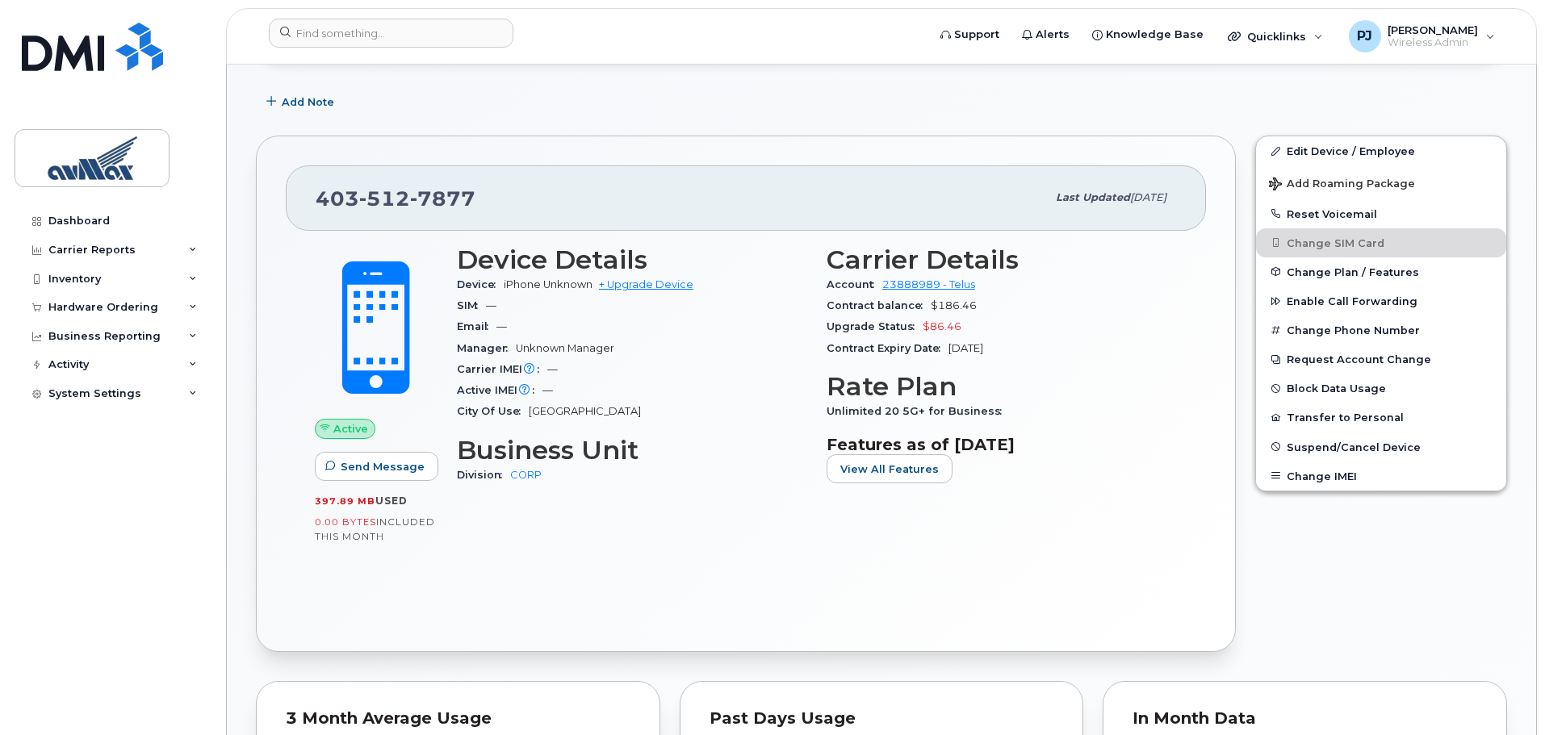
click at [1148, 318] on div "Upgrade Status $86.46" at bounding box center [1002, 326] width 350 height 21
click at [1169, 369] on div "Carrier Details Account 23888989 - Telus Contract balance $186.46 Upgrade Statu…" at bounding box center [1002, 372] width 370 height 273
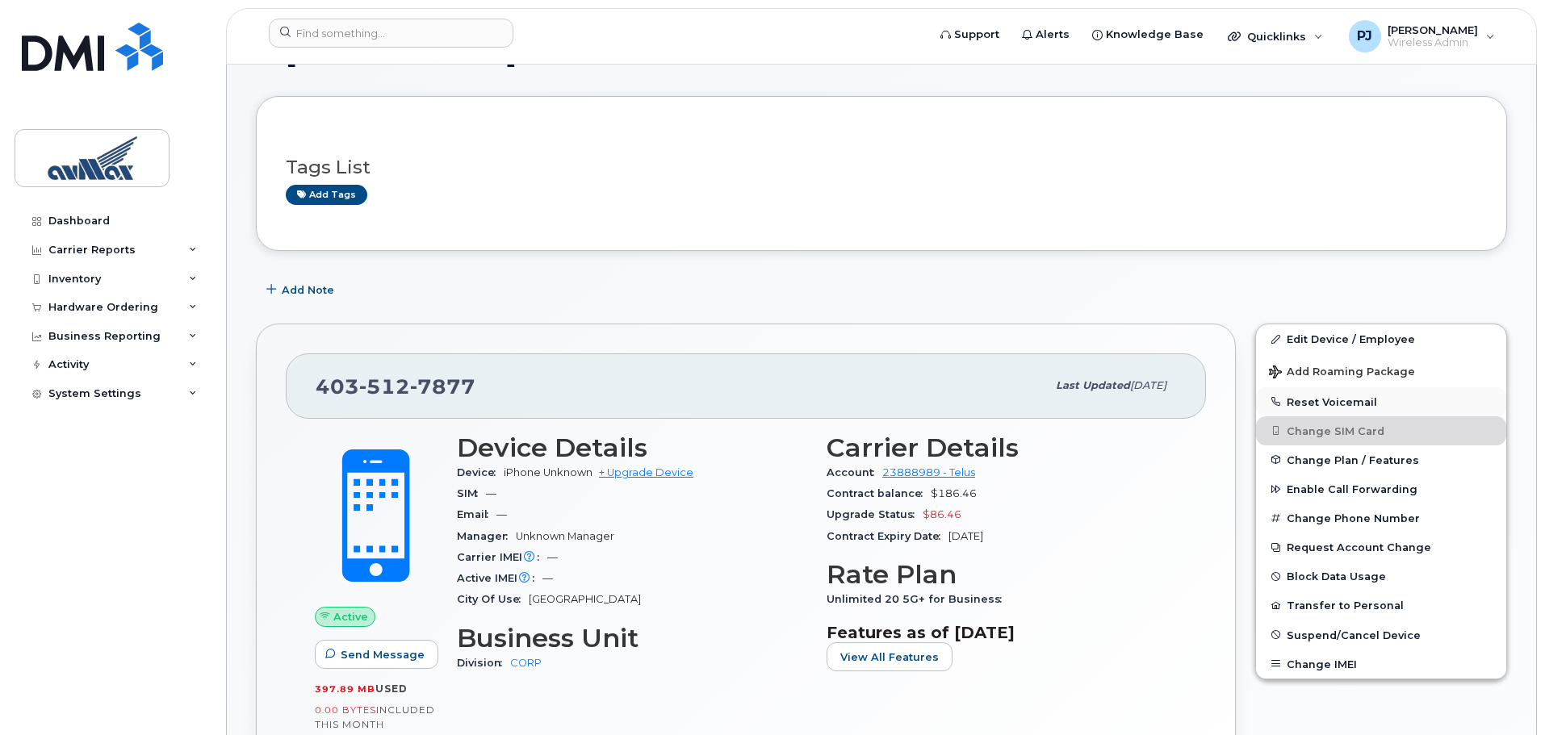
scroll to position [54, 0]
click at [1322, 665] on button "Change IMEI" at bounding box center [1381, 665] width 250 height 29
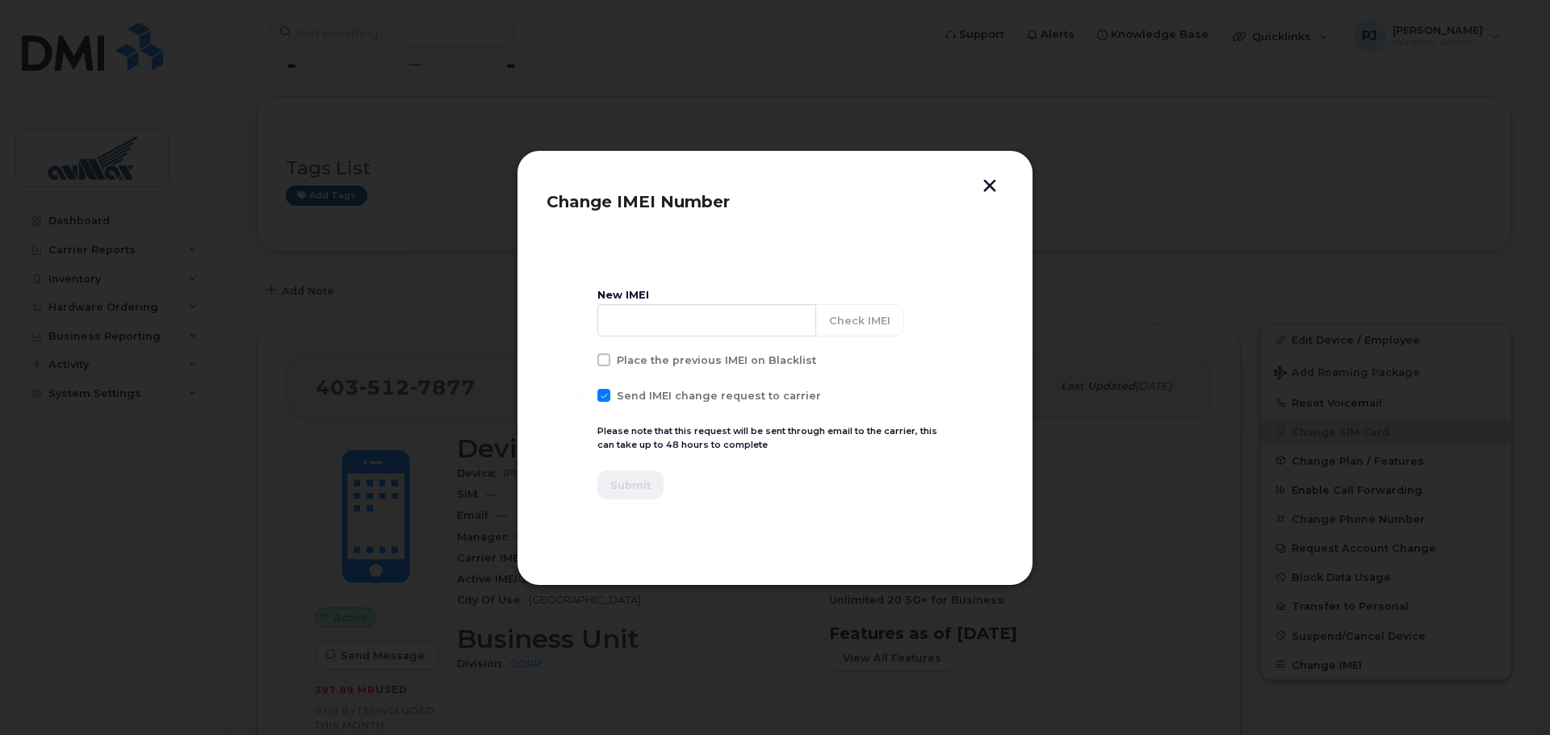
click at [984, 172] on div "Change IMEI Number New IMEI Check IMEI Place the previous IMEI on Blacklist Sen…" at bounding box center [775, 368] width 517 height 436
click at [991, 184] on button "button" at bounding box center [990, 187] width 24 height 17
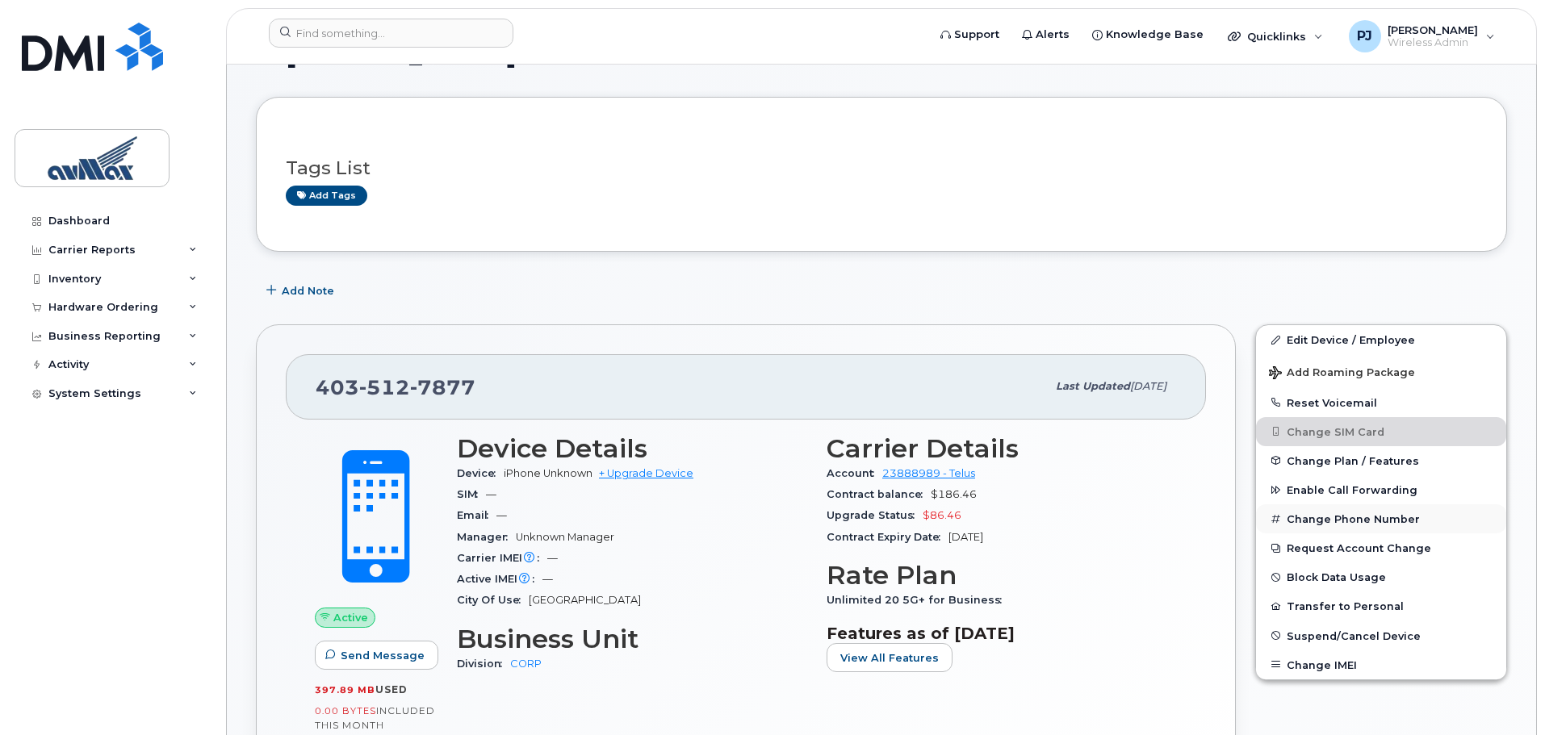
click at [1336, 522] on button "Change Phone Number" at bounding box center [1381, 519] width 250 height 29
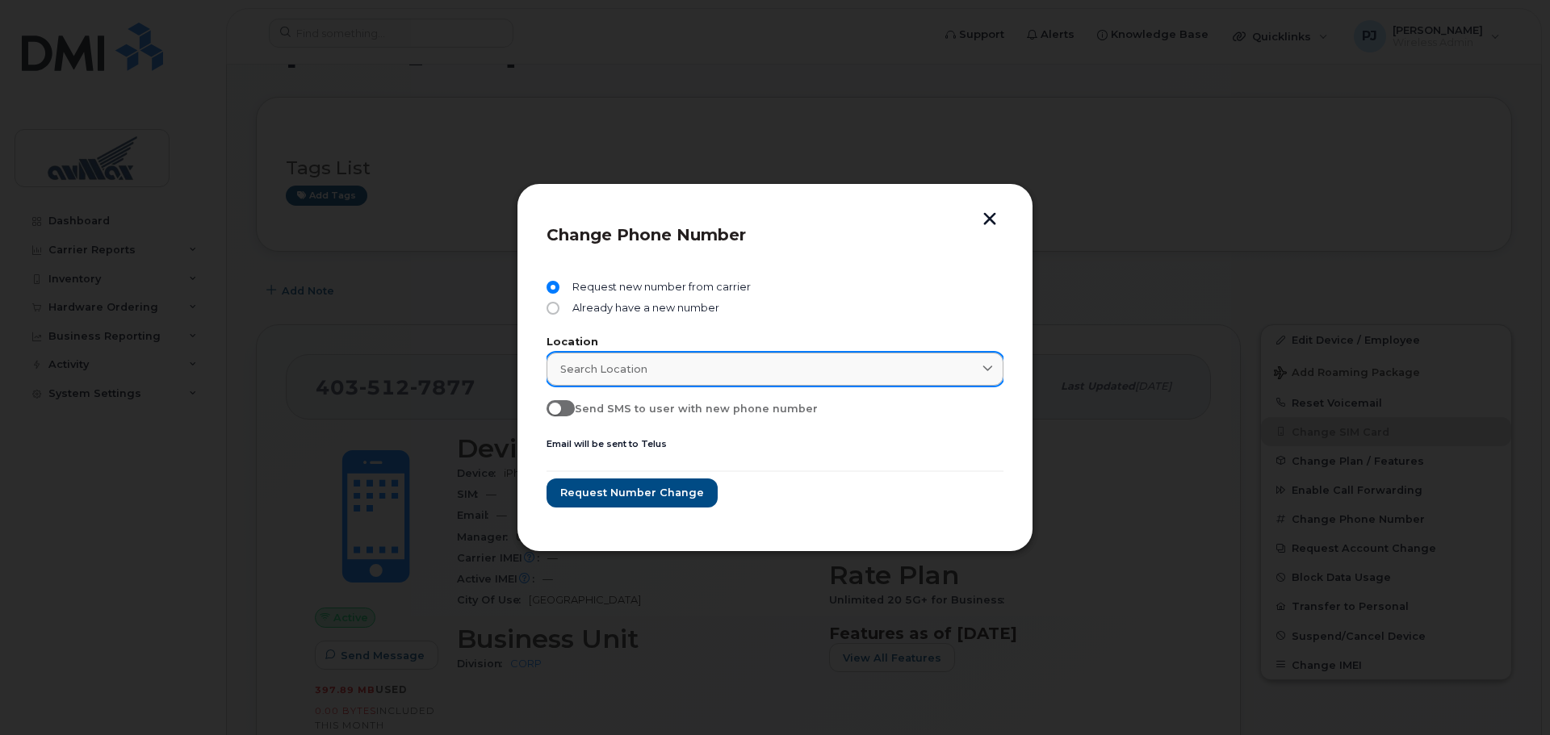
click at [694, 371] on div "Search location" at bounding box center [775, 369] width 430 height 15
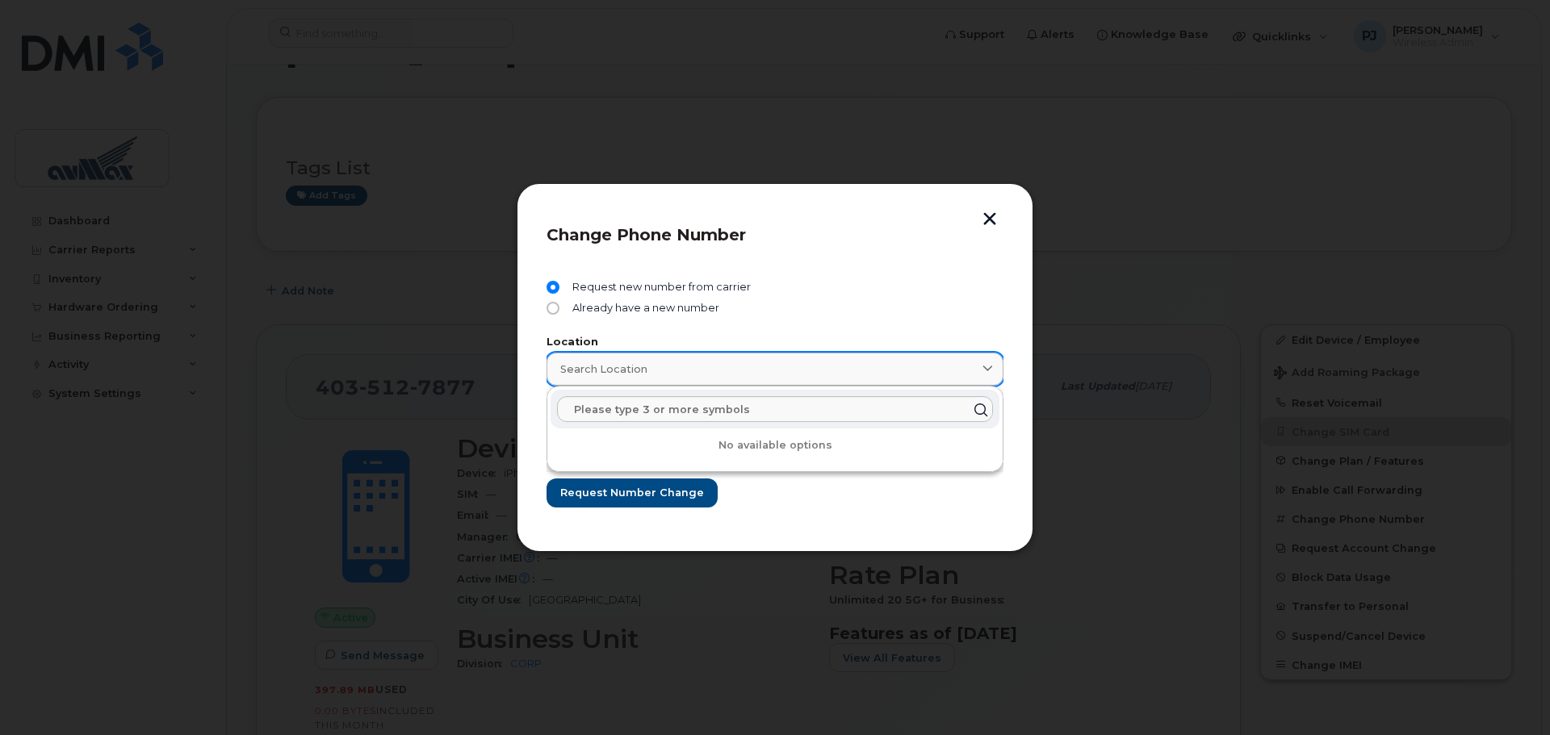
click at [694, 371] on div "Search location" at bounding box center [775, 369] width 430 height 15
click at [865, 276] on div "Request new number from carrier Already have a new number Location Search locat…" at bounding box center [775, 394] width 457 height 256
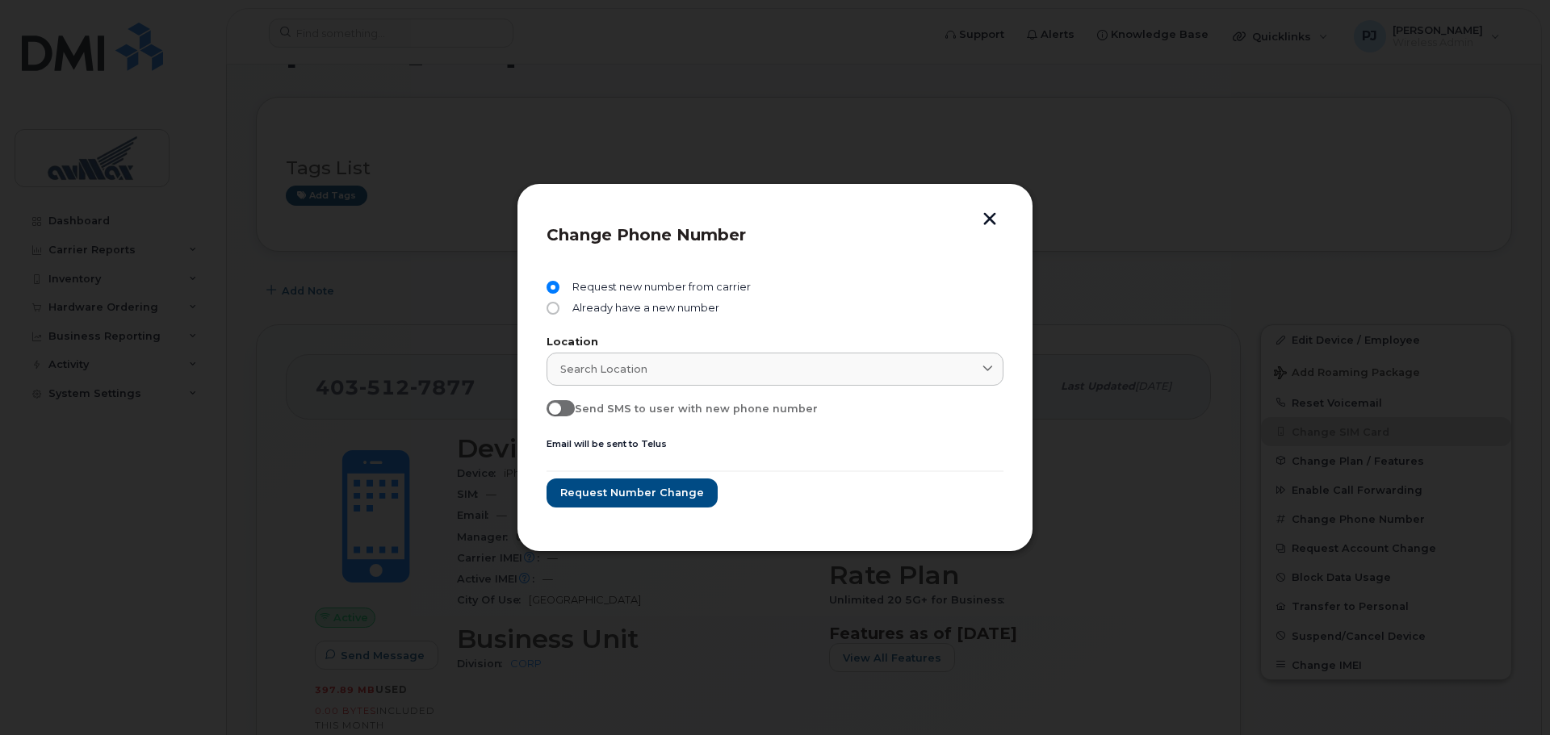
click at [563, 410] on span at bounding box center [561, 408] width 28 height 16
click at [559, 410] on input "Send SMS to user with new phone number" at bounding box center [553, 406] width 13 height 13
click at [562, 404] on span at bounding box center [561, 408] width 28 height 16
click at [559, 404] on input "Send SMS to user with new phone number" at bounding box center [553, 406] width 13 height 13
checkbox input "false"
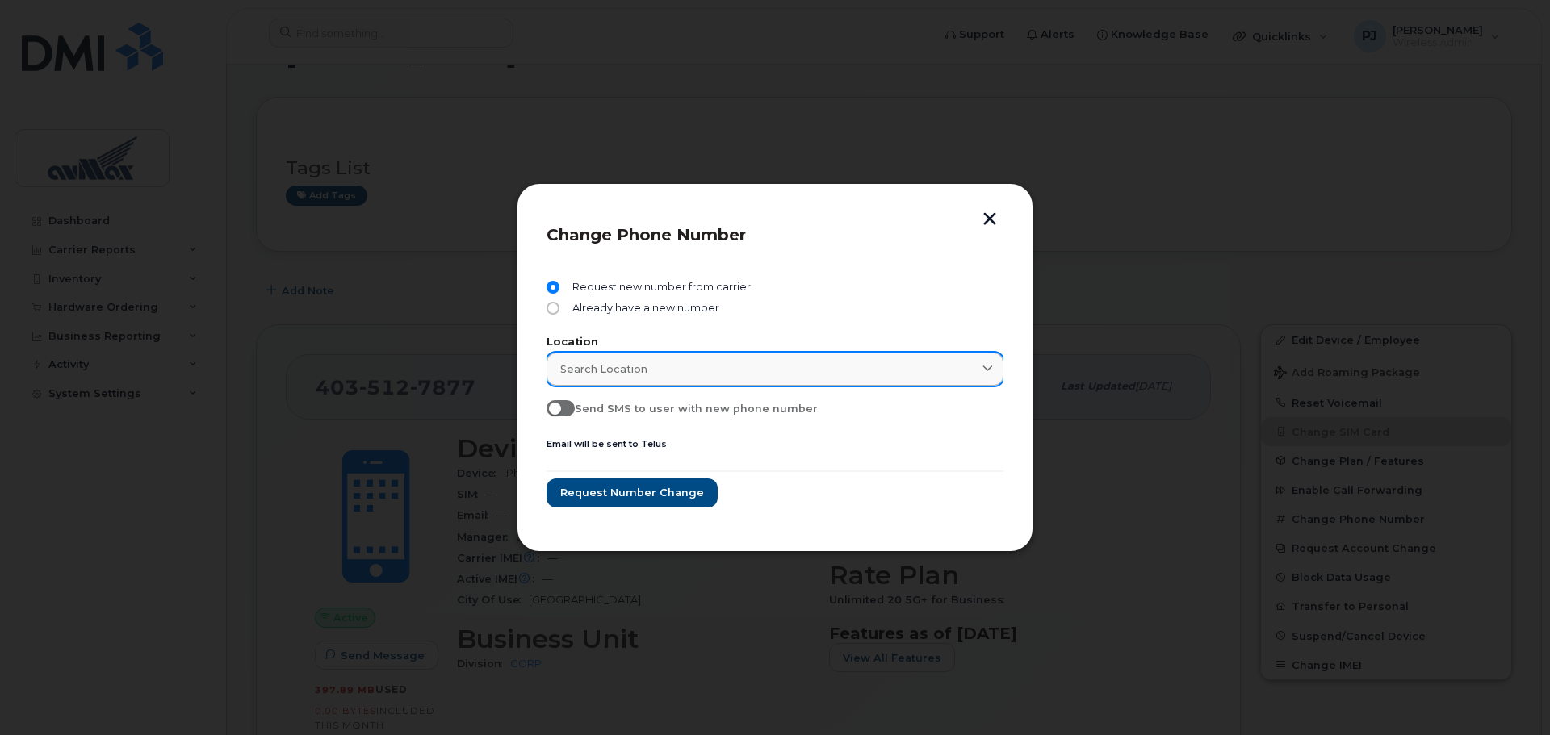
click at [626, 376] on span "Search location" at bounding box center [603, 369] width 87 height 15
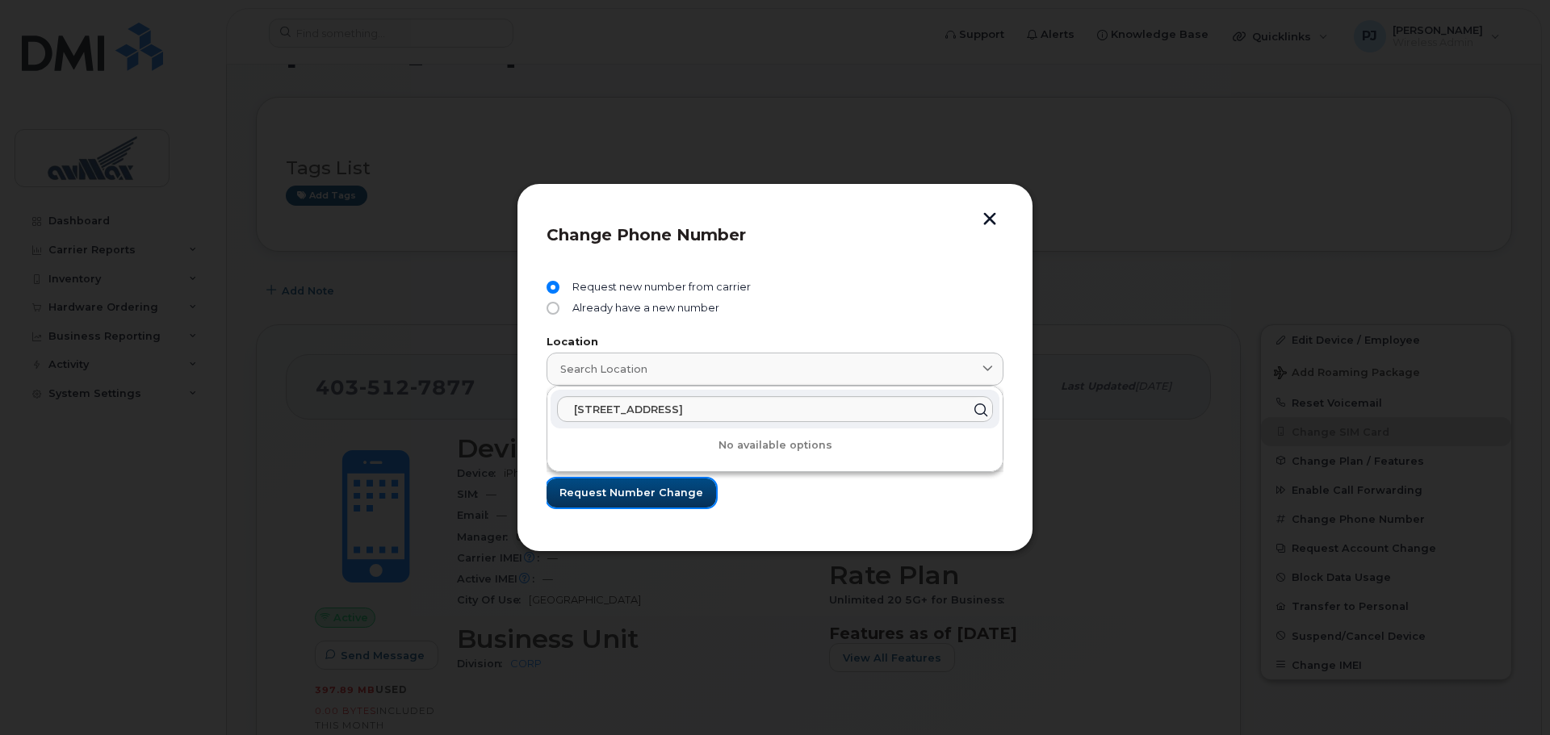
click at [702, 497] on button "Request number change" at bounding box center [632, 493] width 170 height 29
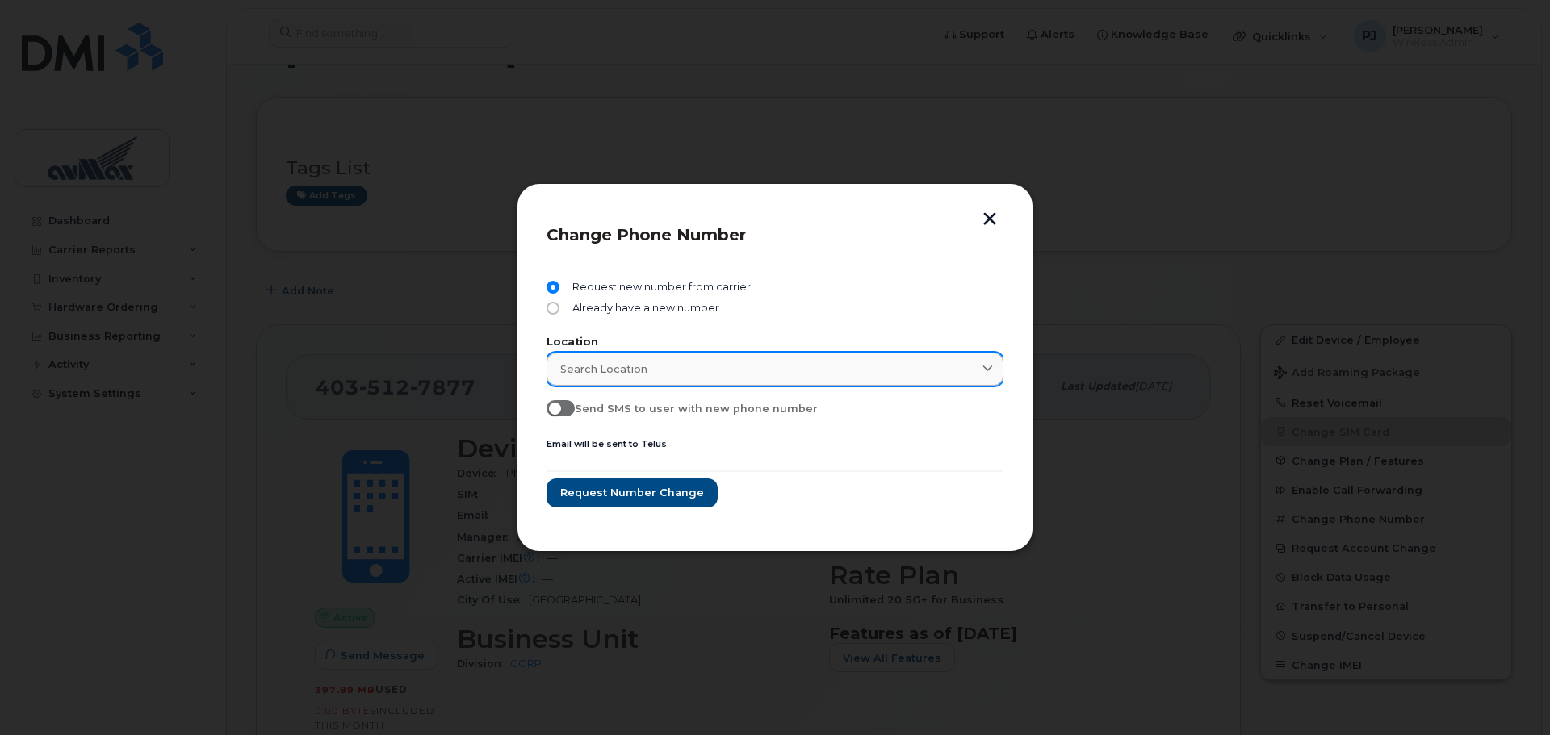
click at [639, 383] on link "Search location" at bounding box center [775, 369] width 457 height 33
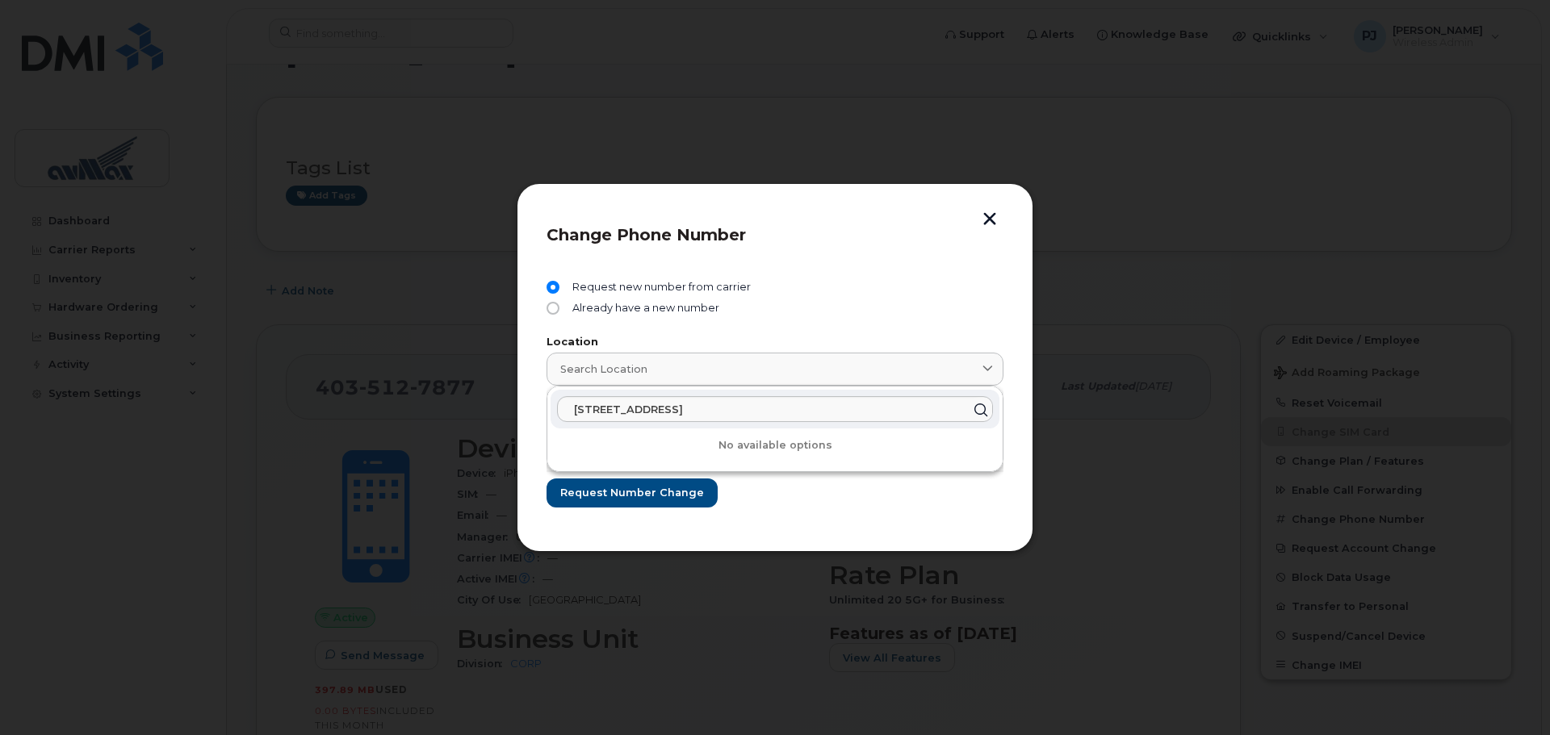
click at [978, 410] on icon at bounding box center [980, 409] width 23 height 23
drag, startPoint x: 965, startPoint y: 409, endPoint x: 579, endPoint y: 413, distance: 385.9
click at [579, 413] on input "2055 Pegasus Road" at bounding box center [775, 409] width 436 height 26
type input "2"
click at [786, 295] on div "Request new number from carrier" at bounding box center [775, 291] width 457 height 21
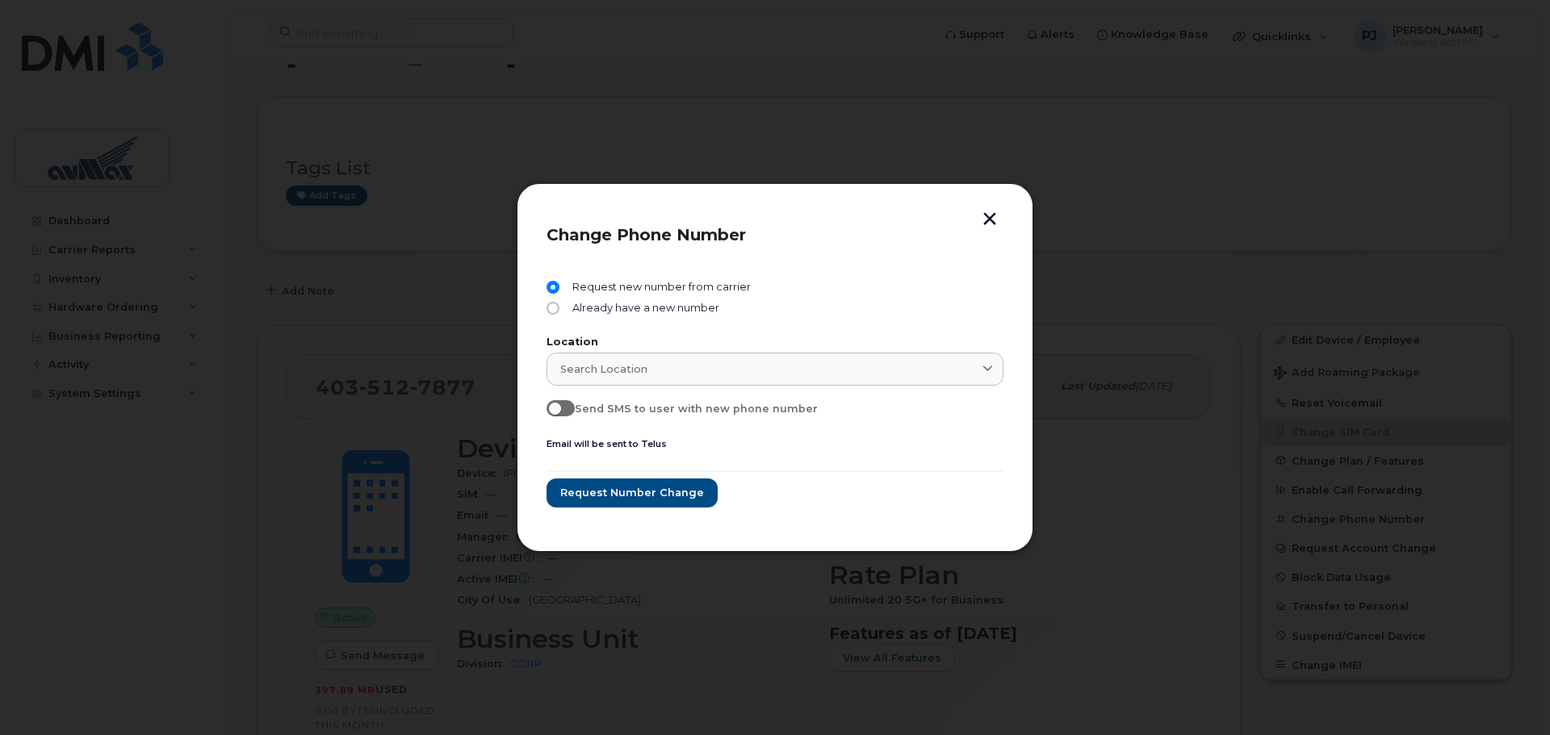
click at [988, 221] on button "button" at bounding box center [990, 220] width 24 height 17
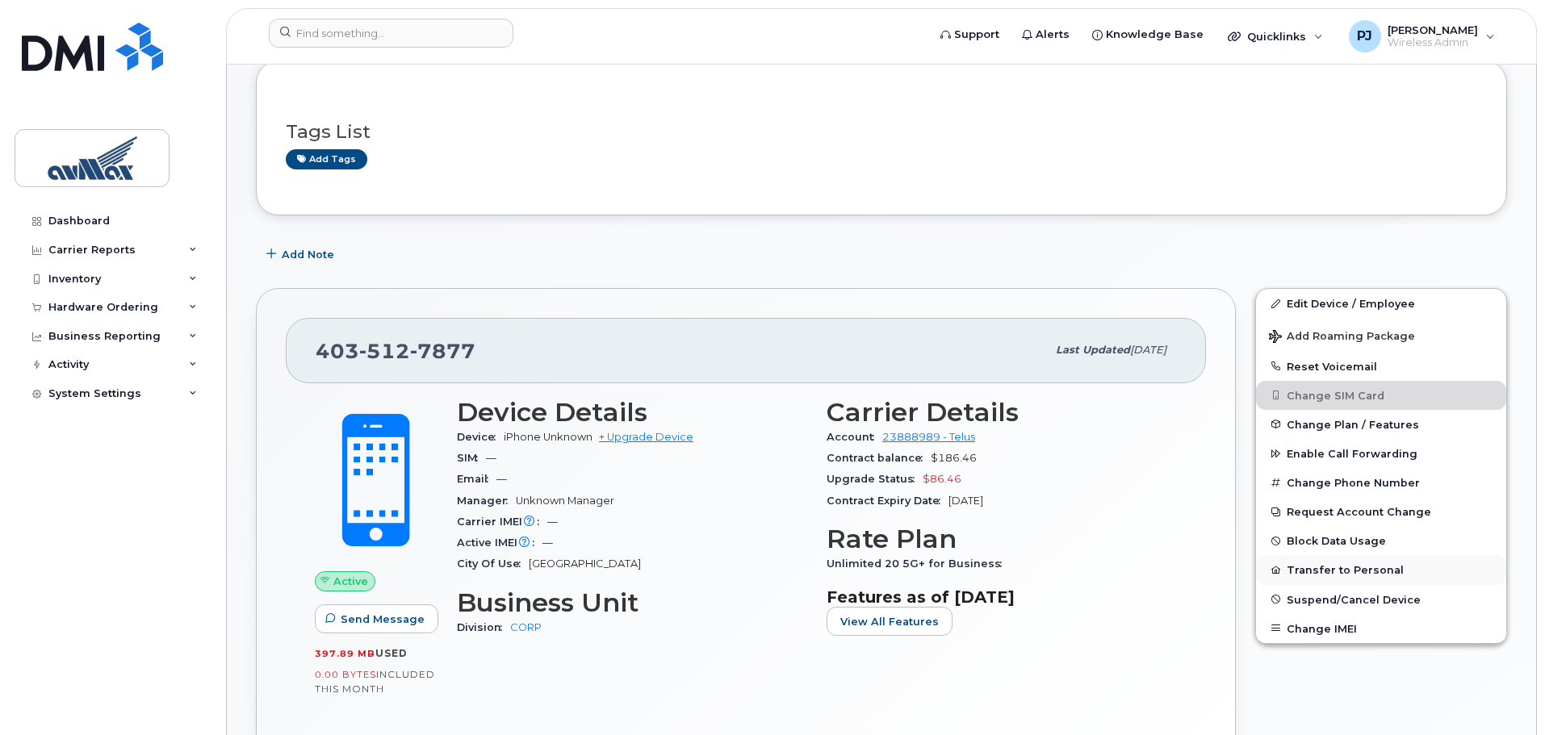
scroll to position [90, 0]
click at [1381, 424] on span "Change Plan / Features" at bounding box center [1353, 425] width 132 height 12
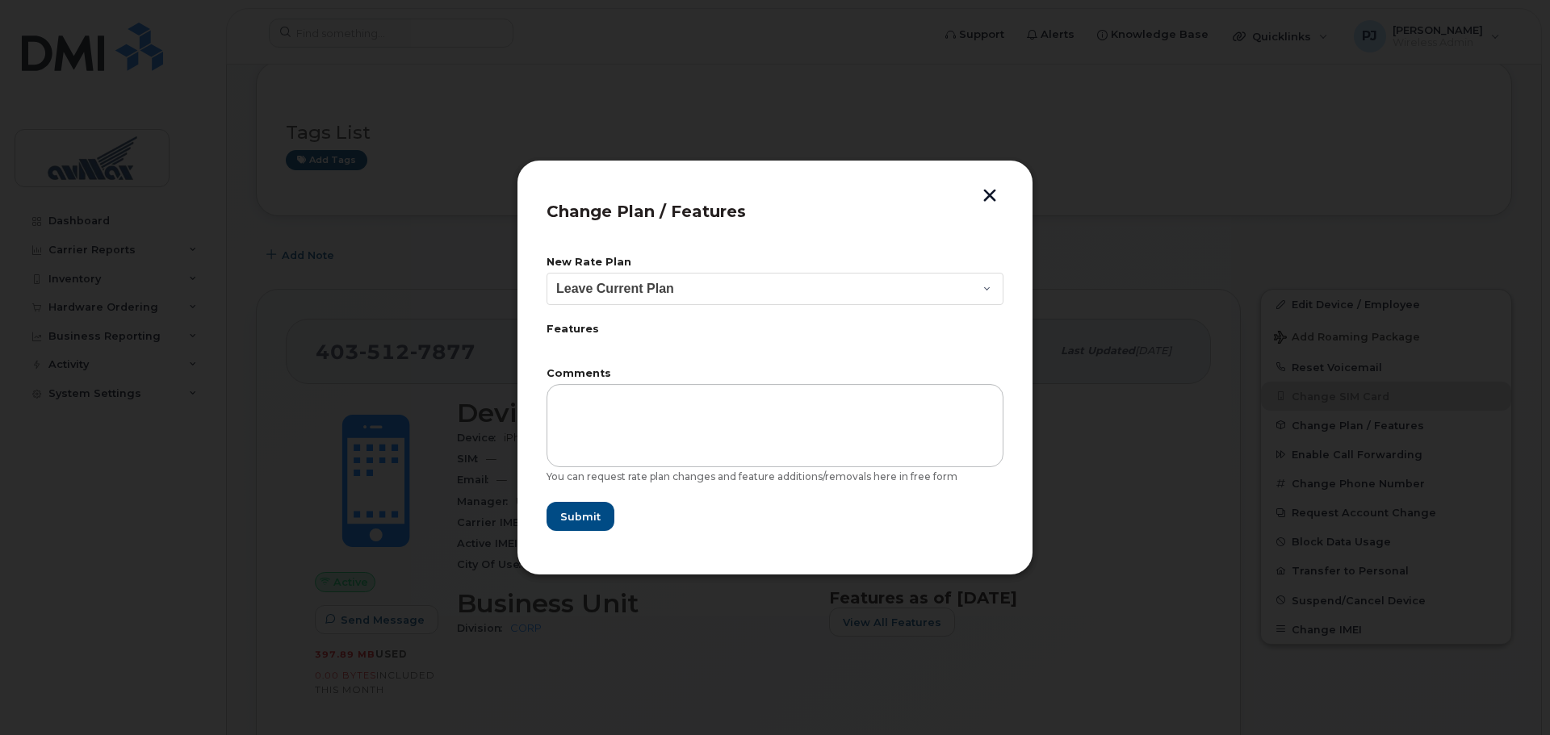
click at [995, 194] on button "button" at bounding box center [990, 197] width 24 height 17
